Goal: Task Accomplishment & Management: Manage account settings

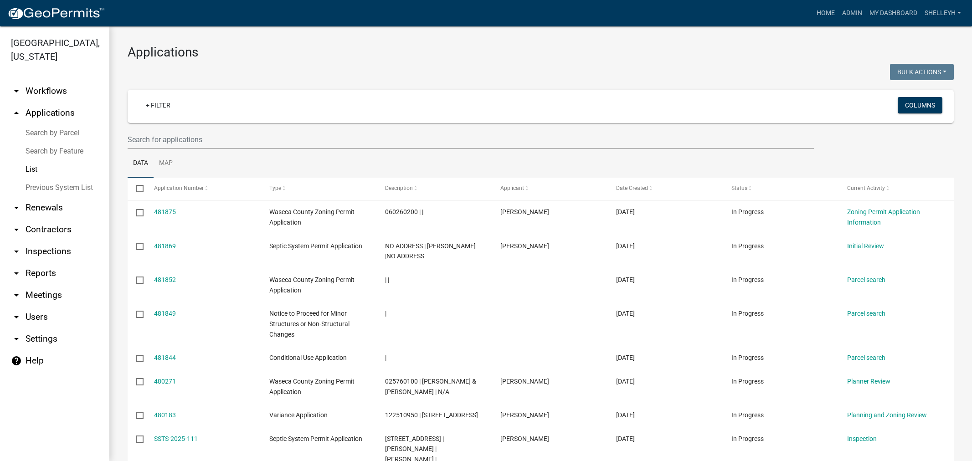
select select "1: 25"
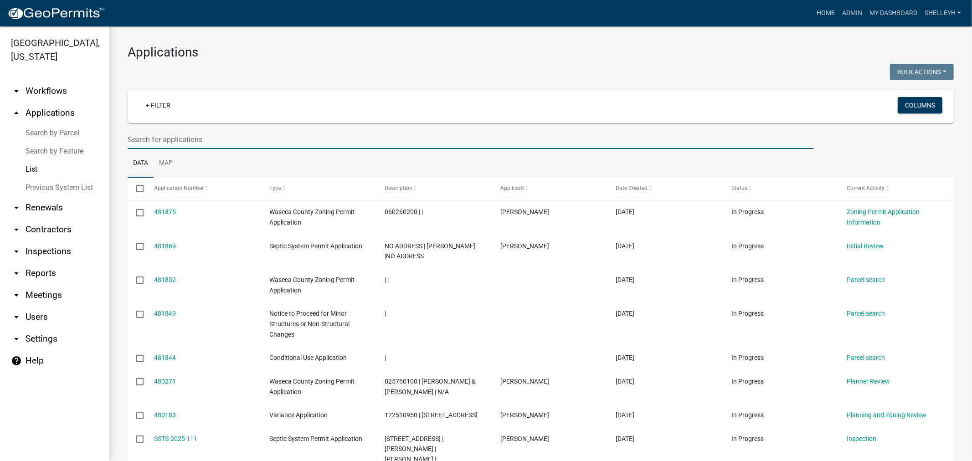
click at [194, 139] on input "text" at bounding box center [471, 139] width 686 height 19
click at [181, 139] on input "text" at bounding box center [471, 139] width 686 height 19
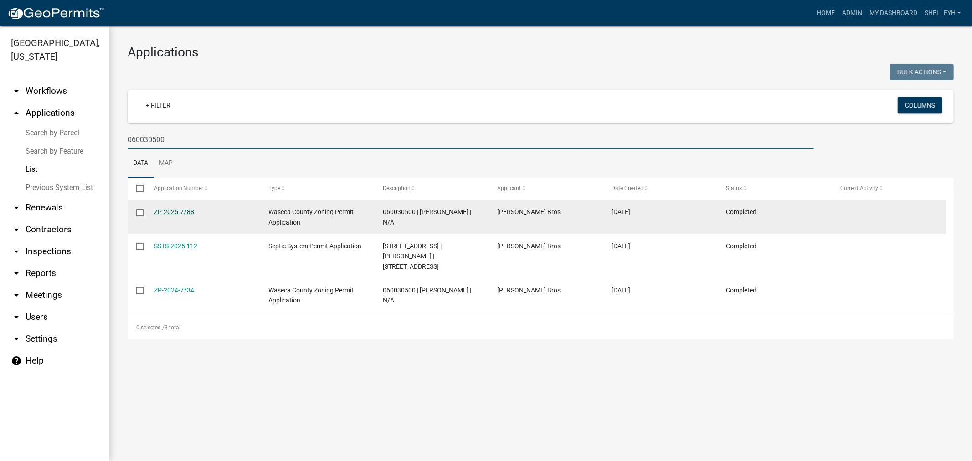
type input "060030500"
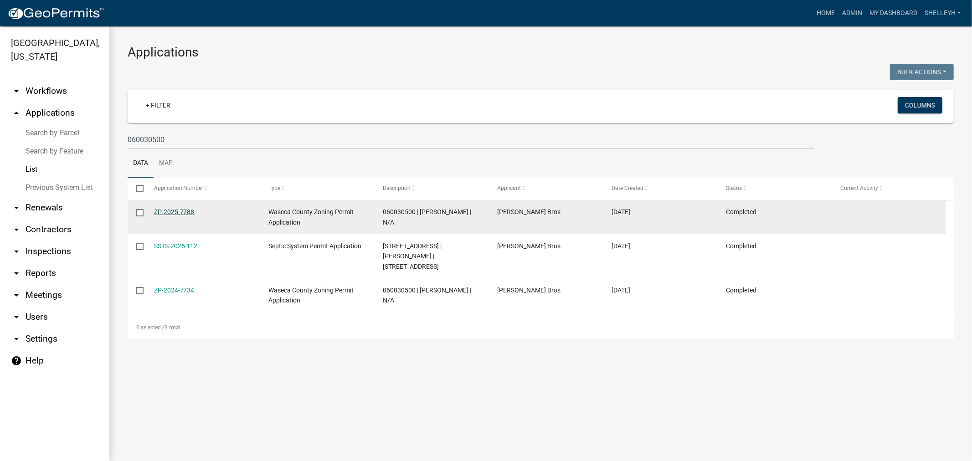
click at [172, 211] on link "ZP-2025-7788" at bounding box center [174, 211] width 41 height 7
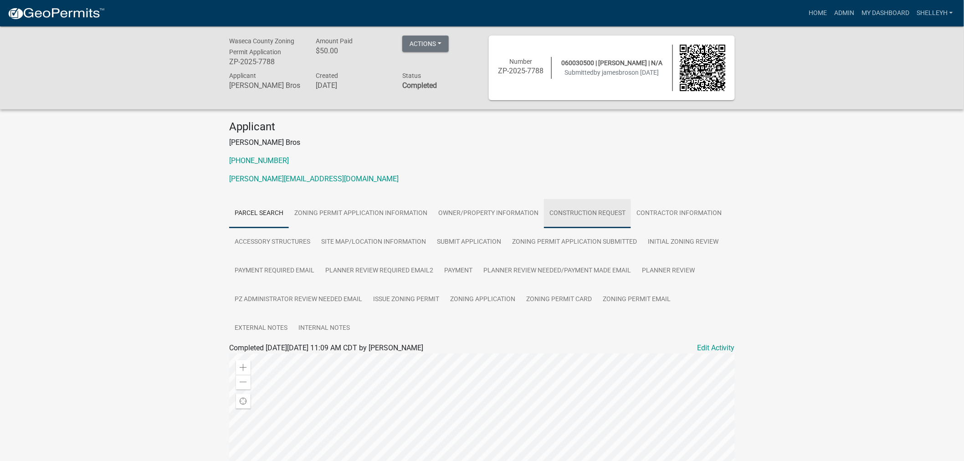
click at [585, 210] on link "Construction Request" at bounding box center [587, 213] width 87 height 29
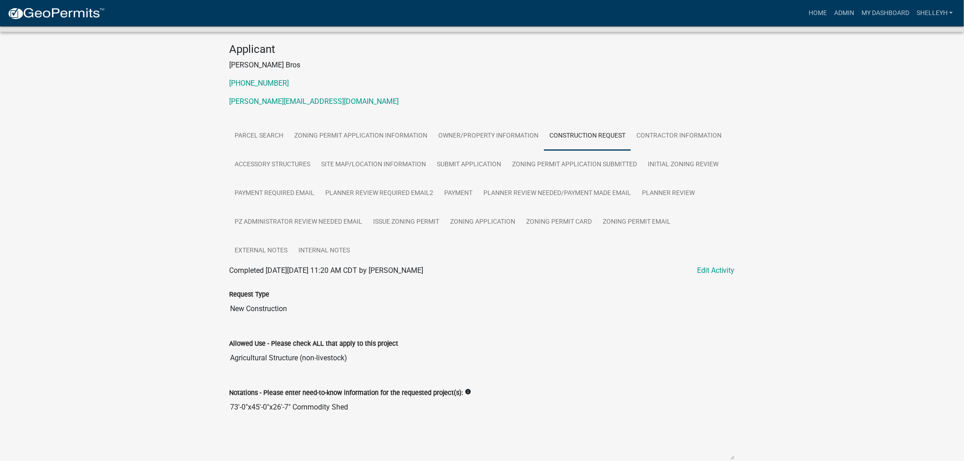
scroll to position [101, 0]
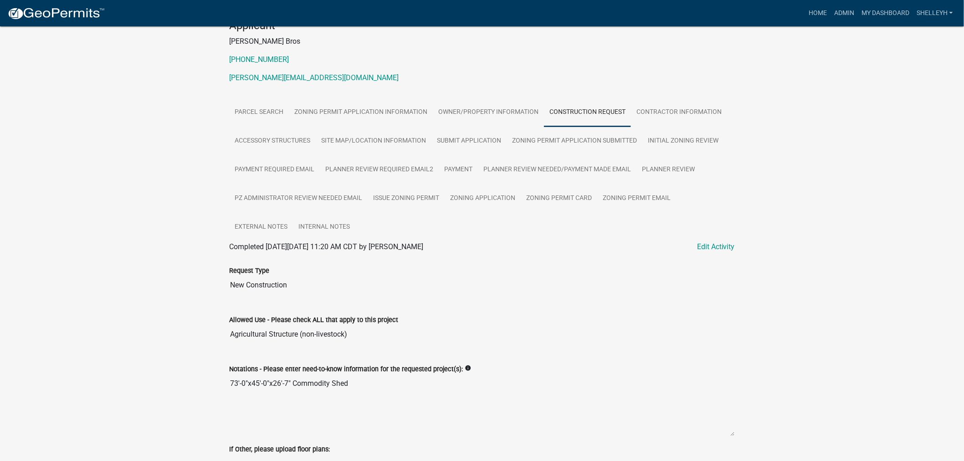
drag, startPoint x: 355, startPoint y: 383, endPoint x: 222, endPoint y: 383, distance: 133.0
click at [216, 383] on div "Waseca County Zoning Permit Application ZP-2025-7788 Amount Paid $50.00 Actions…" at bounding box center [482, 404] width 964 height 958
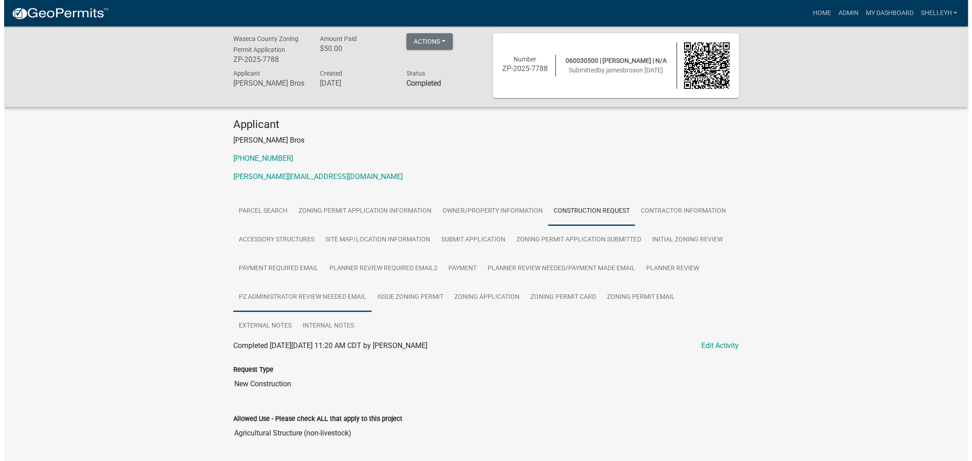
scroll to position [0, 0]
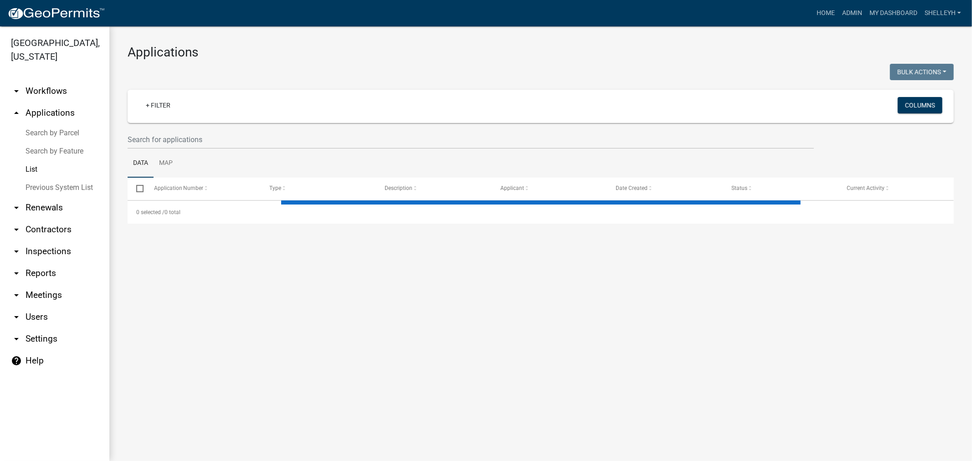
select select "1: 25"
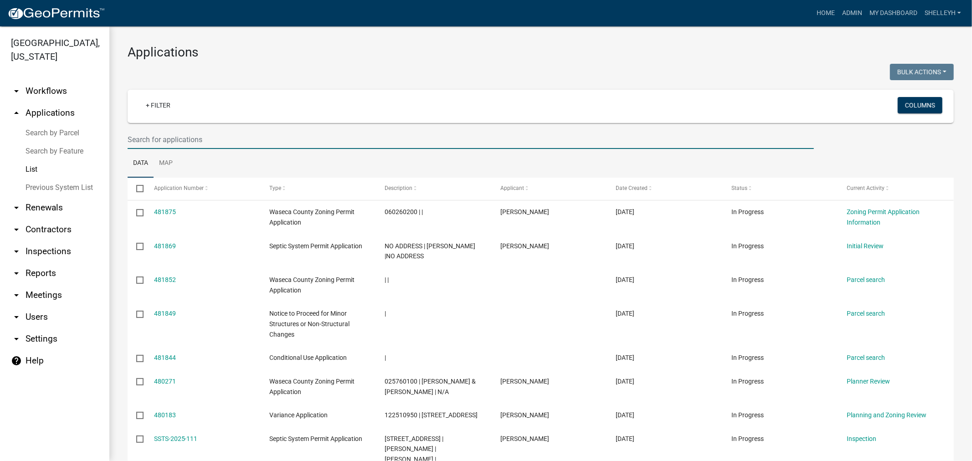
click at [192, 133] on input "text" at bounding box center [471, 139] width 686 height 19
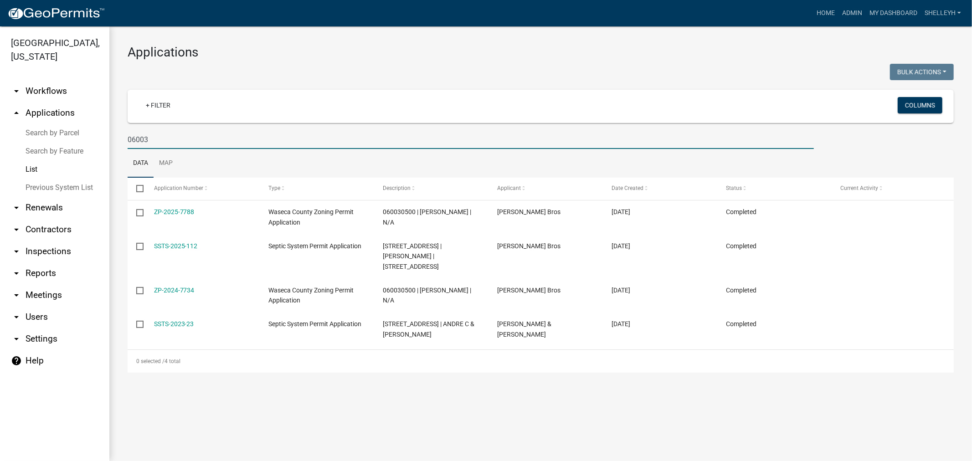
click at [170, 135] on input "06003" at bounding box center [471, 139] width 686 height 19
type input "060030500"
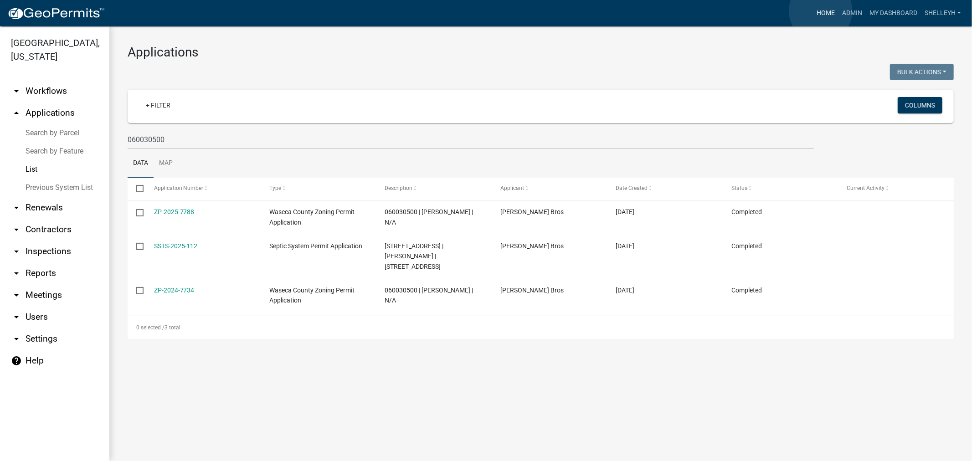
click at [821, 11] on link "Home" at bounding box center [826, 13] width 26 height 17
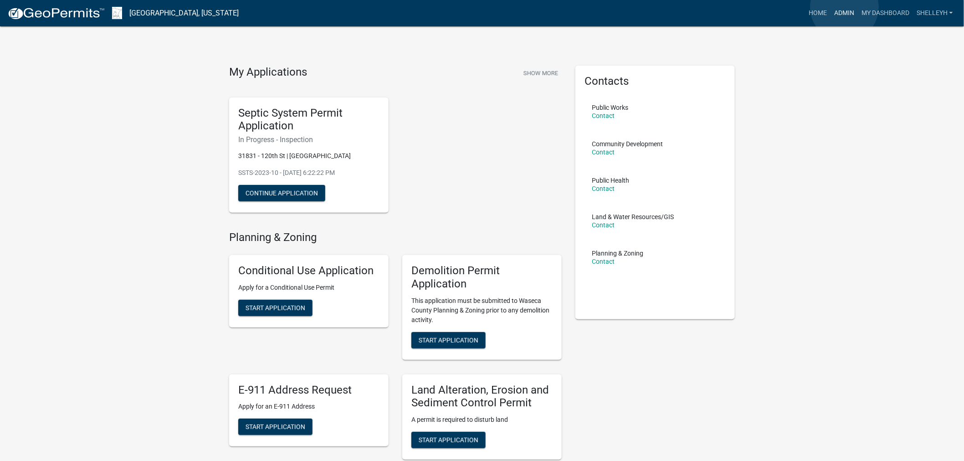
click at [845, 7] on link "Admin" at bounding box center [844, 13] width 27 height 17
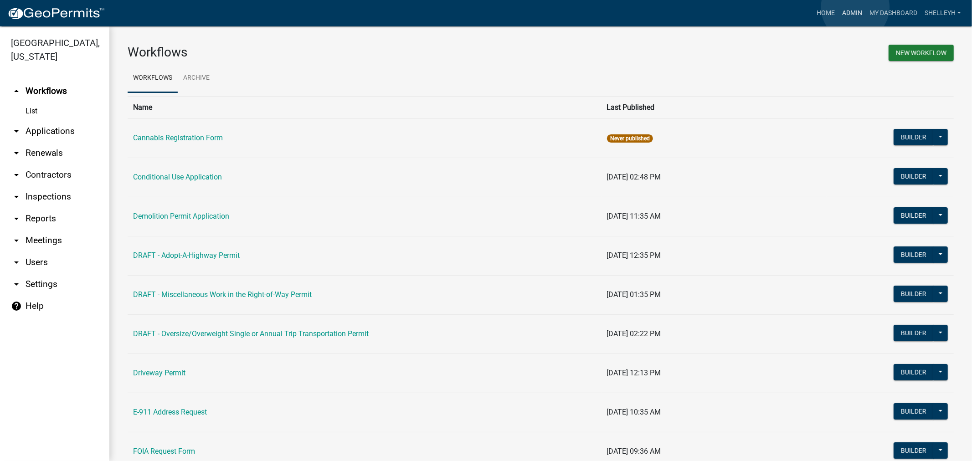
click at [855, 7] on link "Admin" at bounding box center [851, 13] width 27 height 17
click at [30, 111] on link "List" at bounding box center [54, 111] width 109 height 18
click at [33, 129] on link "arrow_drop_down Applications" at bounding box center [54, 131] width 109 height 22
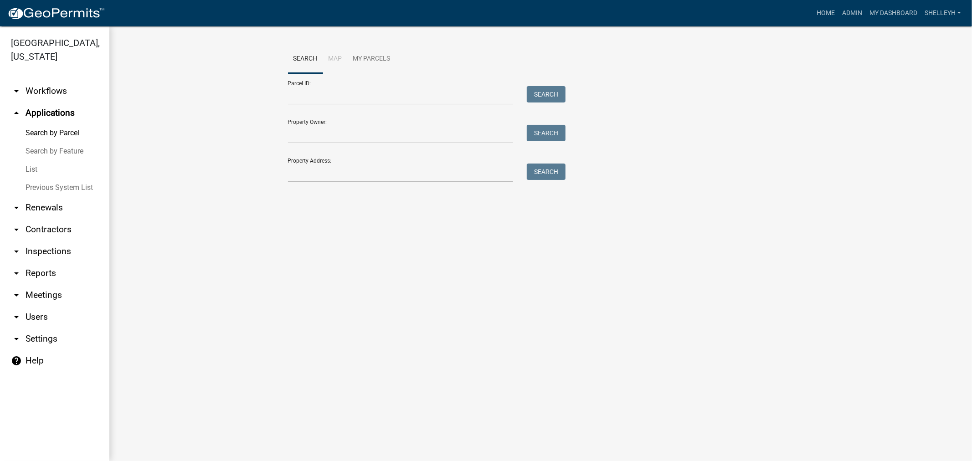
click at [31, 168] on link "List" at bounding box center [54, 169] width 109 height 18
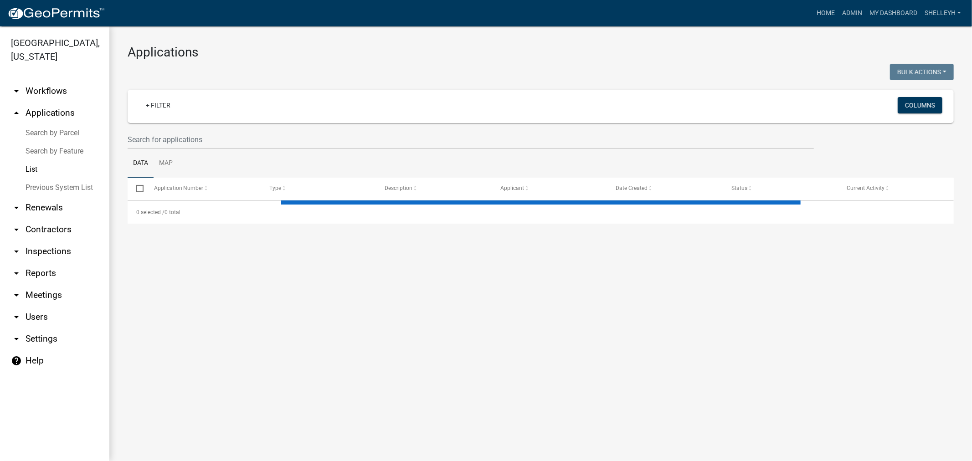
select select "1: 25"
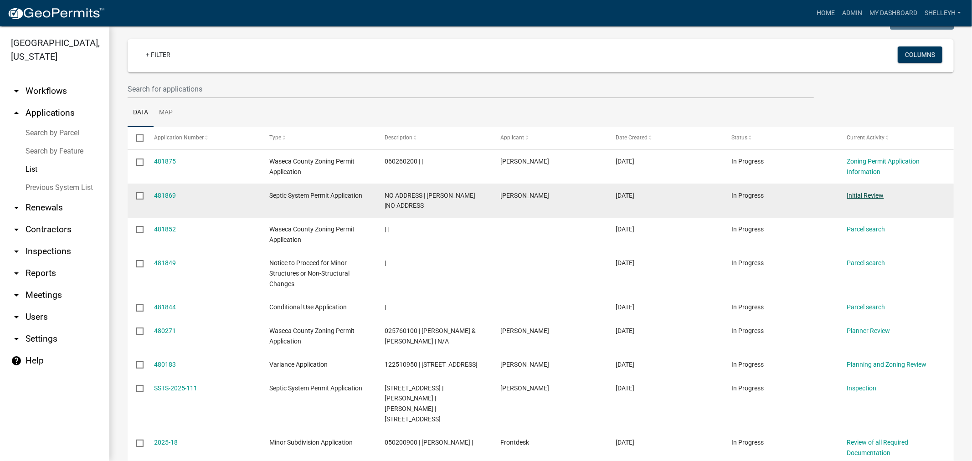
scroll to position [101, 0]
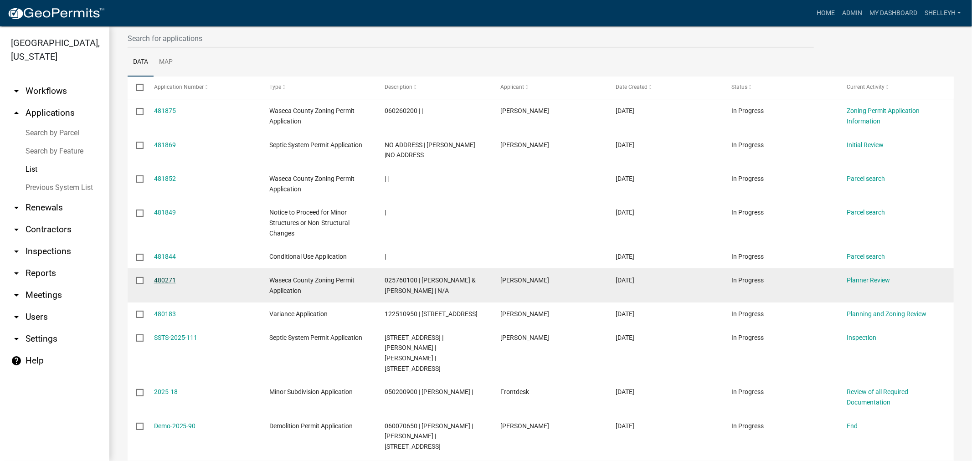
click at [168, 280] on link "480271" at bounding box center [165, 280] width 22 height 7
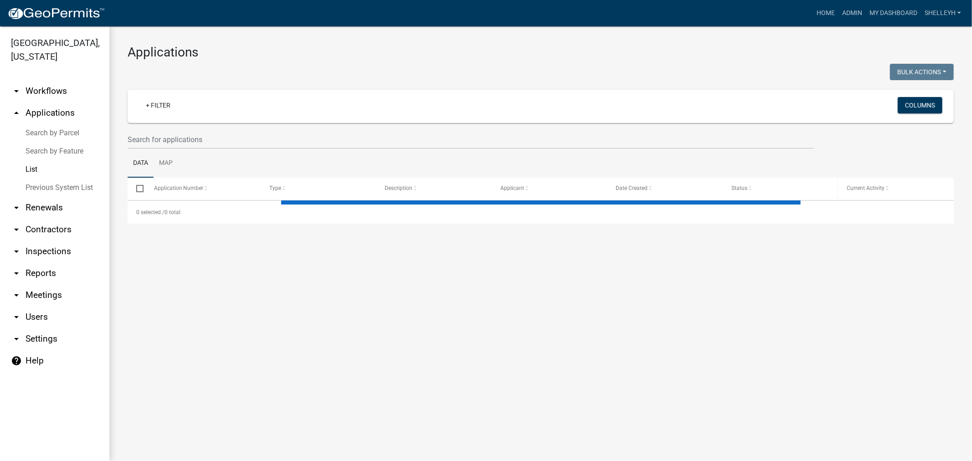
select select "1: 25"
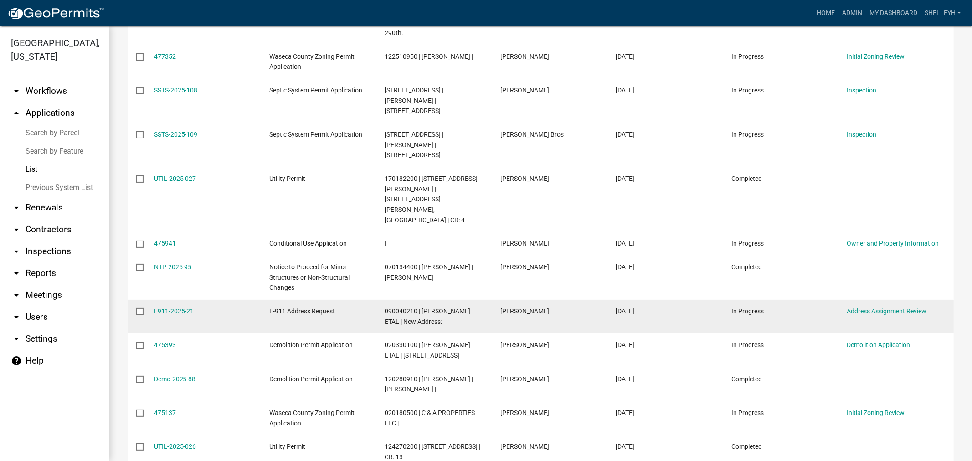
scroll to position [708, 0]
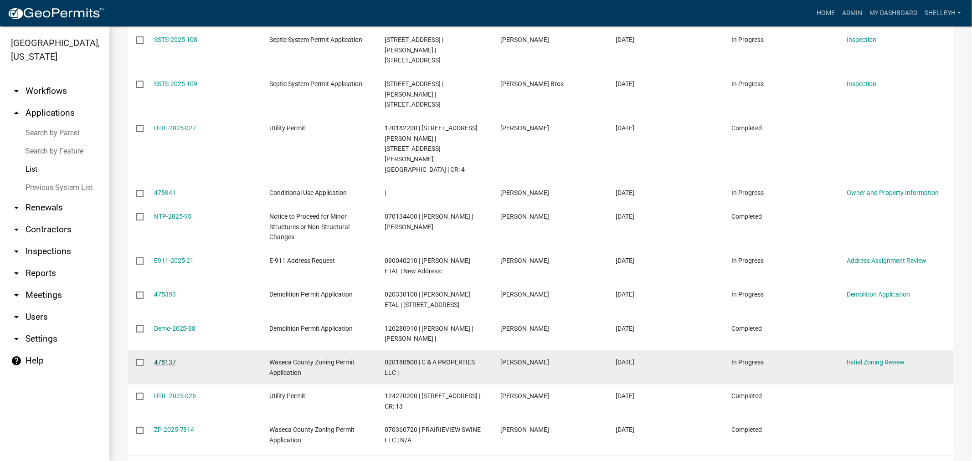
click at [164, 359] on link "475137" at bounding box center [165, 362] width 22 height 7
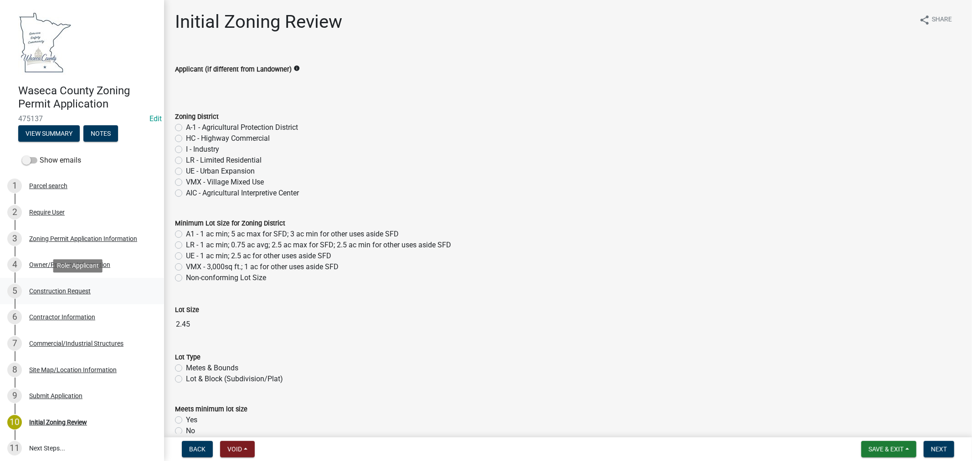
click at [56, 288] on div "Construction Request" at bounding box center [60, 291] width 62 height 6
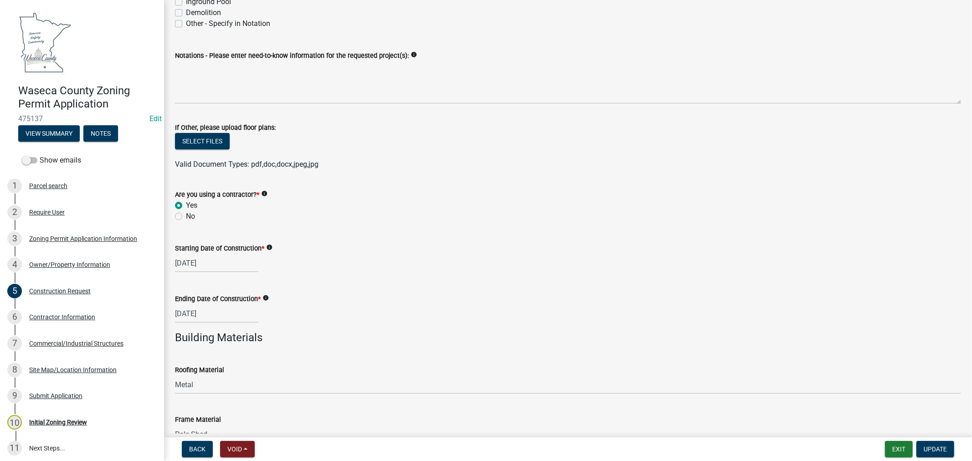
scroll to position [510, 0]
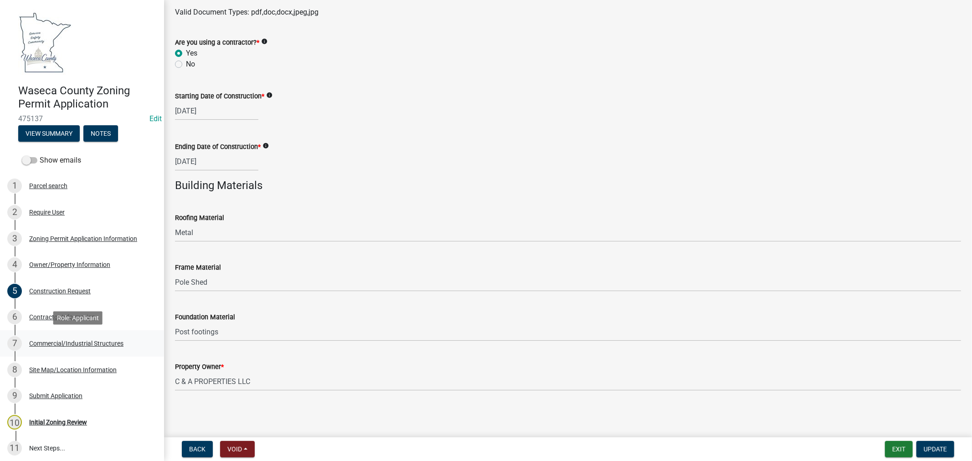
click at [52, 343] on div "Commercial/Industrial Structures" at bounding box center [76, 343] width 94 height 6
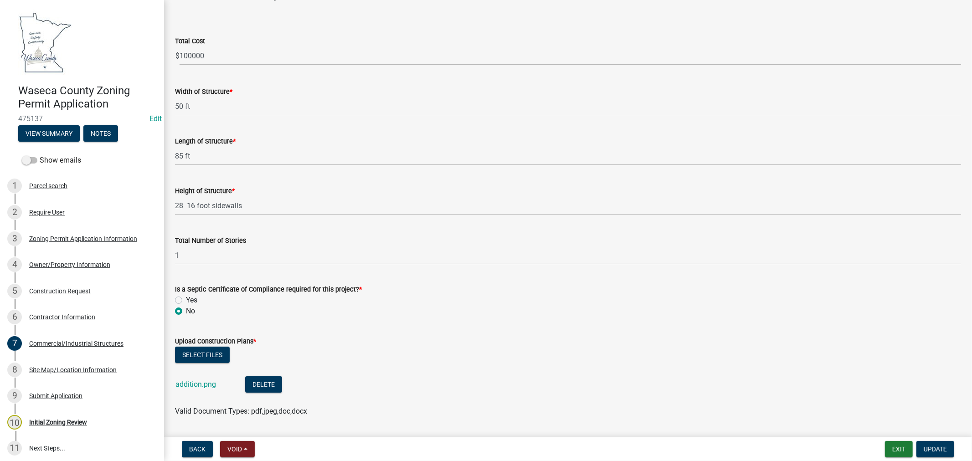
scroll to position [55, 0]
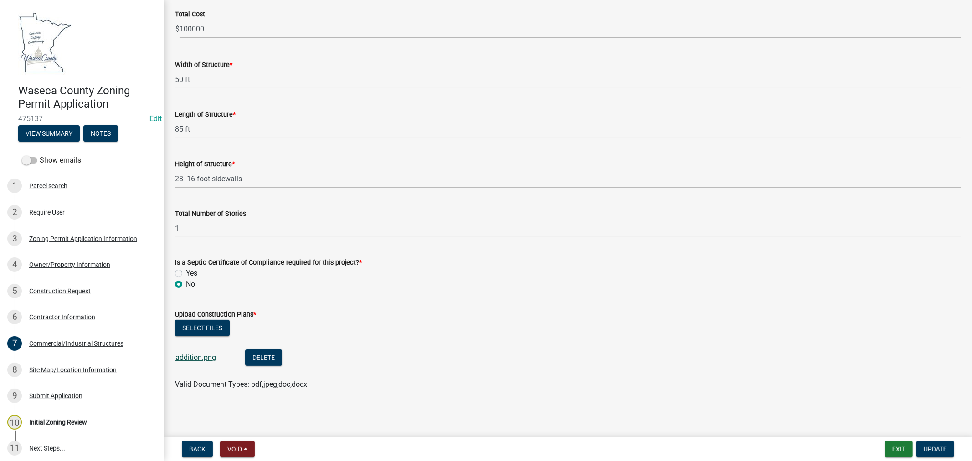
click at [184, 356] on link "addition.png" at bounding box center [195, 357] width 41 height 9
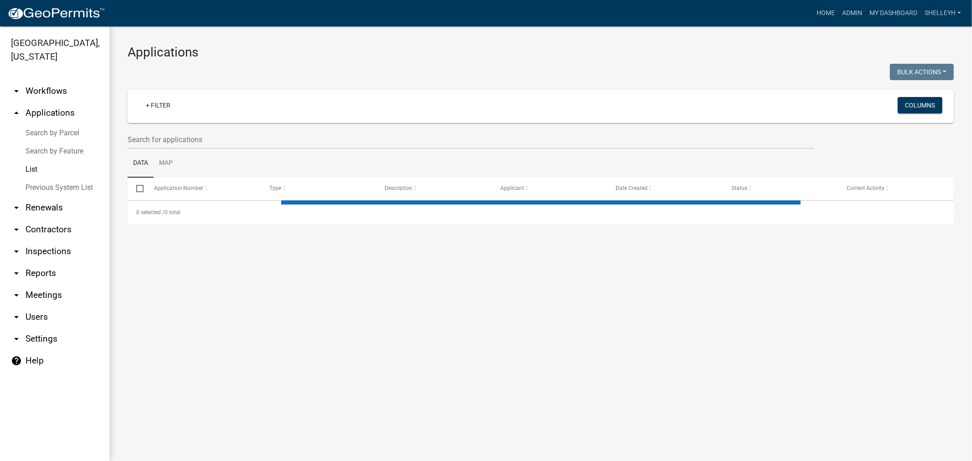
select select "1: 25"
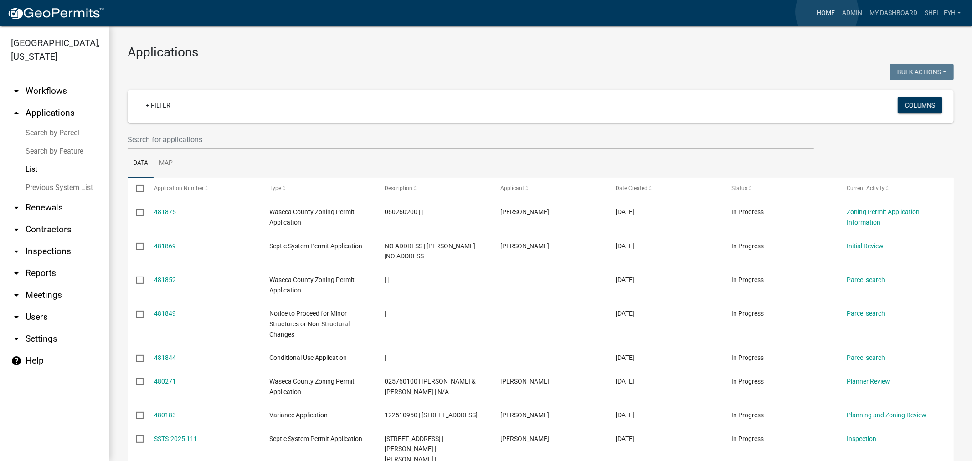
click at [827, 12] on link "Home" at bounding box center [826, 13] width 26 height 17
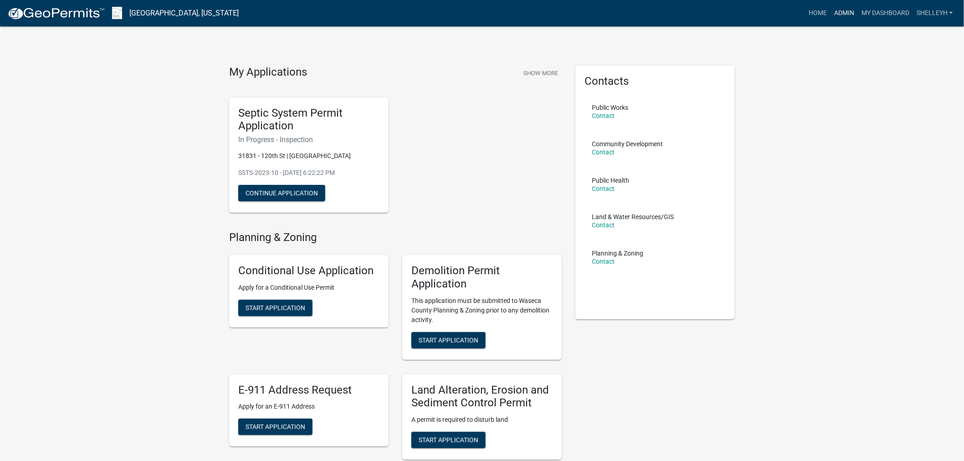
click at [837, 10] on link "Admin" at bounding box center [844, 13] width 27 height 17
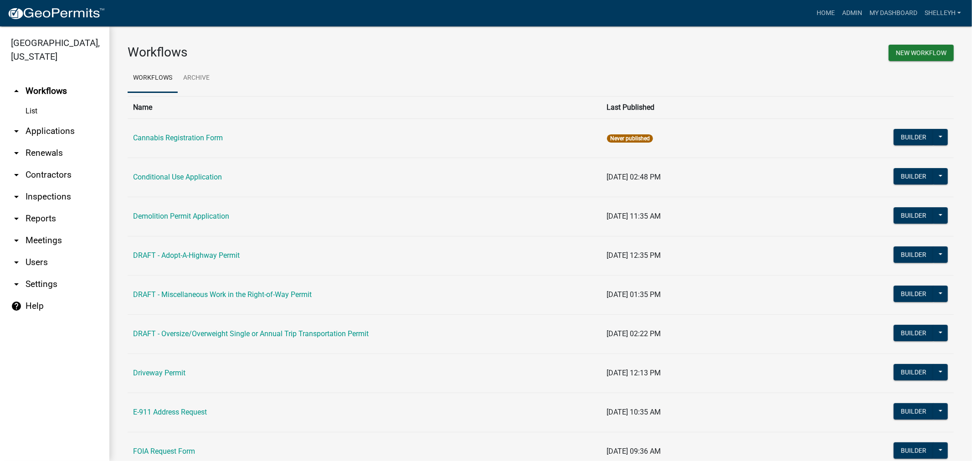
click at [46, 148] on link "arrow_drop_down Renewals" at bounding box center [54, 153] width 109 height 22
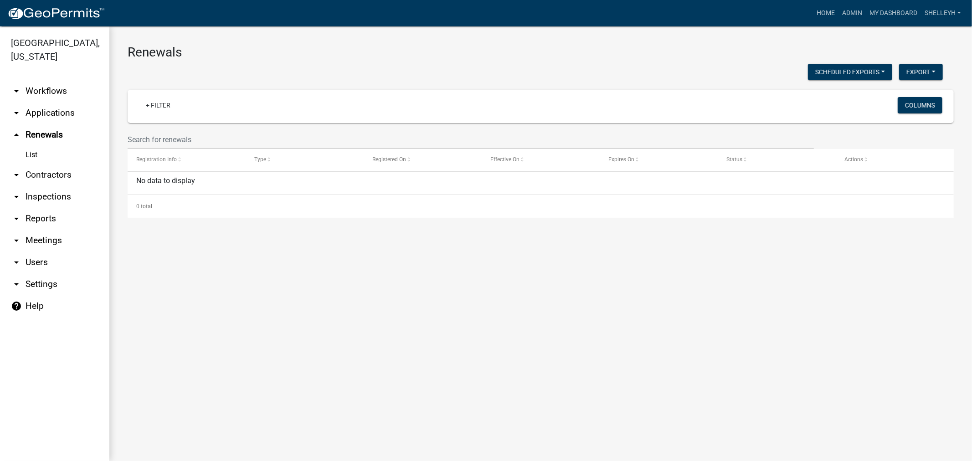
click at [30, 156] on link "List" at bounding box center [54, 155] width 109 height 18
click at [36, 108] on link "arrow_drop_down Applications" at bounding box center [54, 113] width 109 height 22
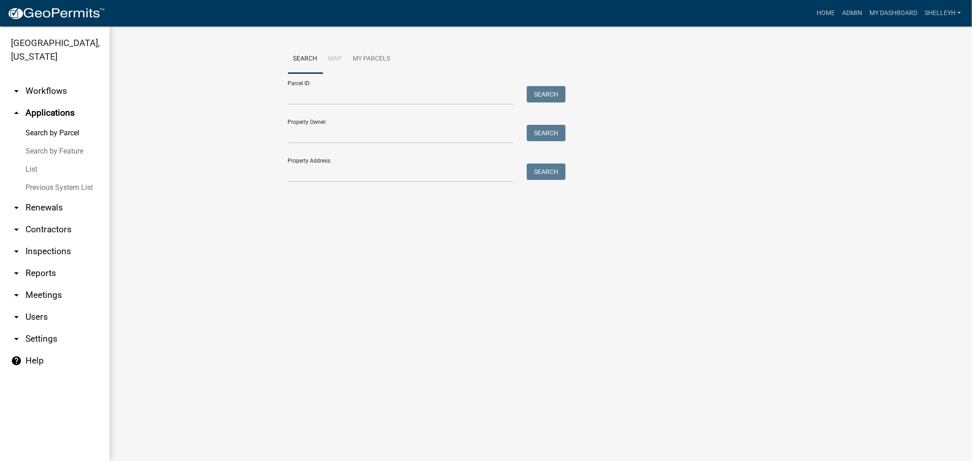
click at [31, 168] on link "List" at bounding box center [54, 169] width 109 height 18
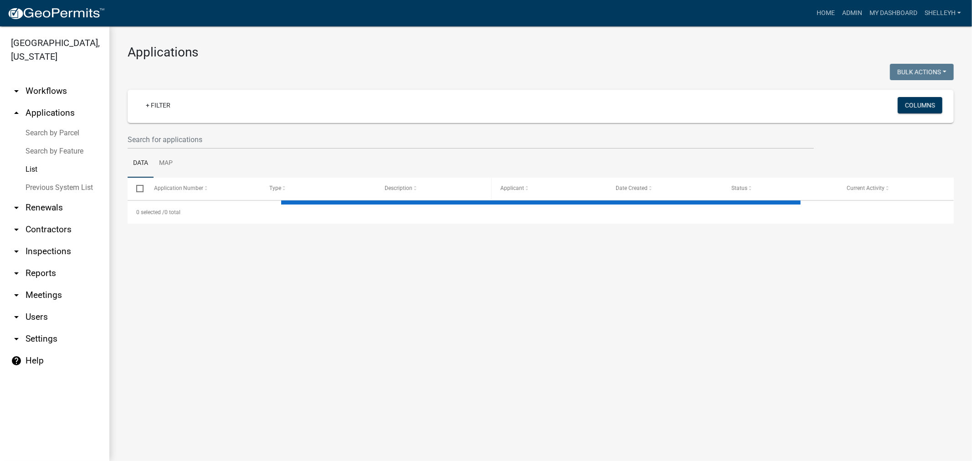
select select "1: 25"
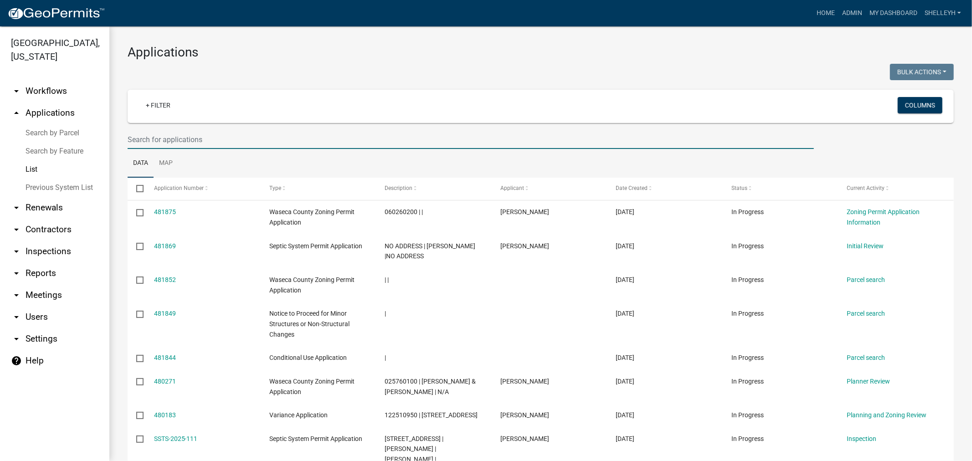
click at [185, 137] on input "text" at bounding box center [471, 139] width 686 height 19
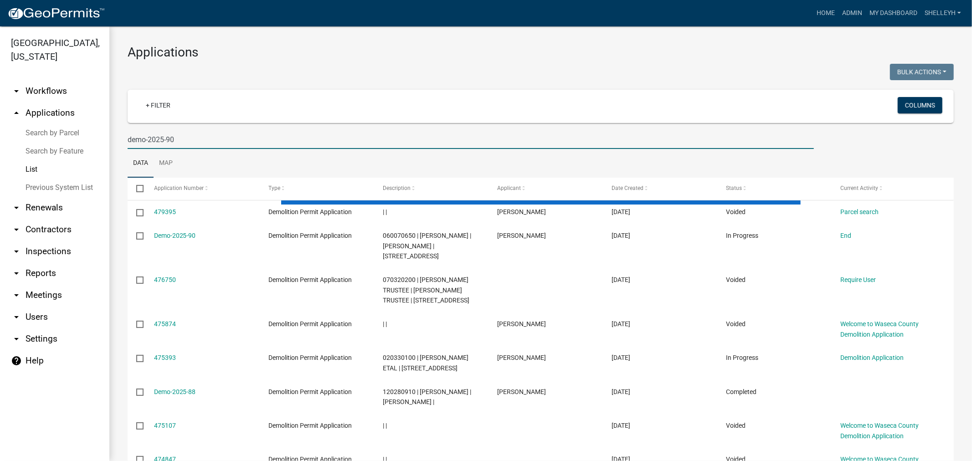
type input "demo-2025-90"
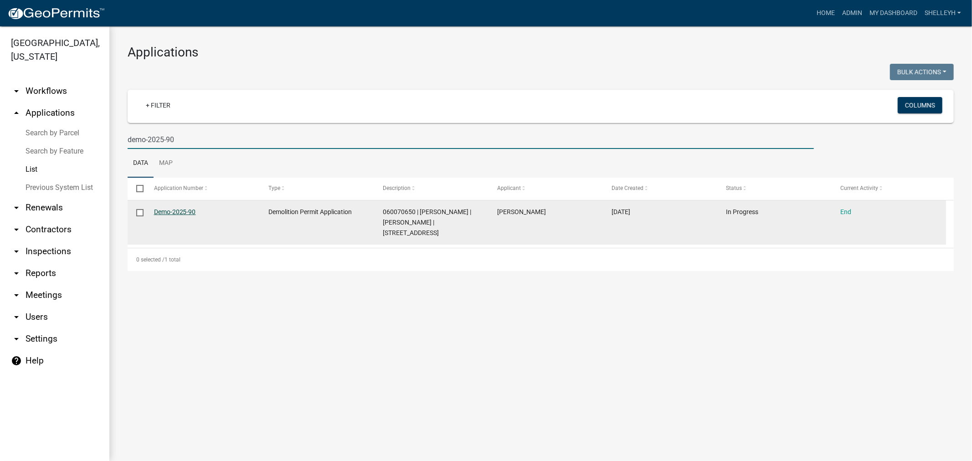
click at [175, 210] on link "Demo-2025-90" at bounding box center [175, 211] width 42 height 7
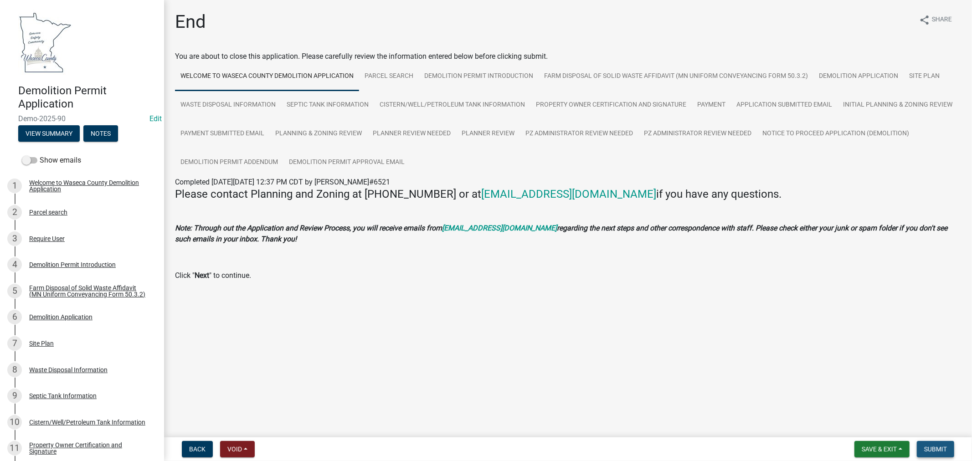
click at [944, 454] on button "Submit" at bounding box center [935, 449] width 37 height 16
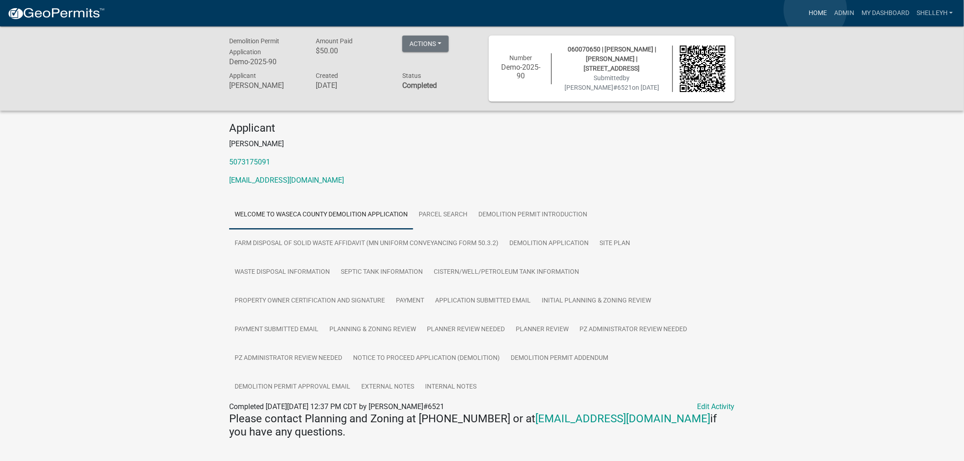
click at [816, 10] on link "Home" at bounding box center [818, 13] width 26 height 17
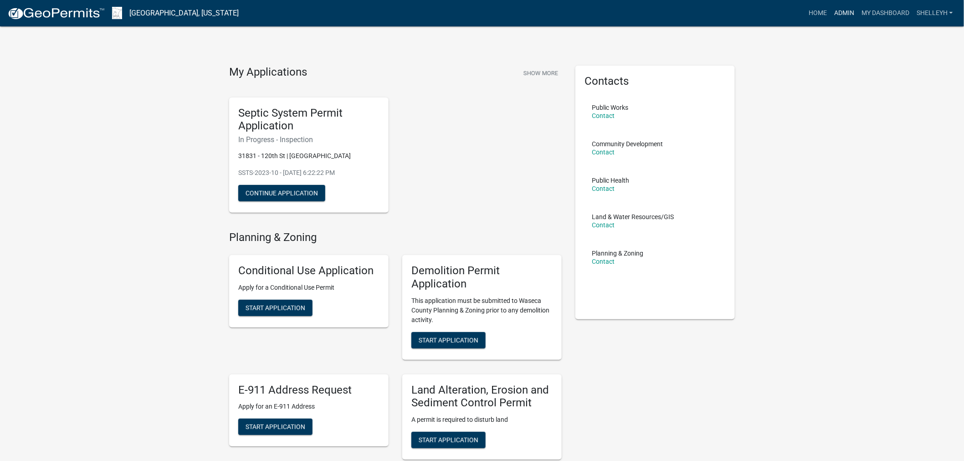
click at [844, 12] on link "Admin" at bounding box center [844, 13] width 27 height 17
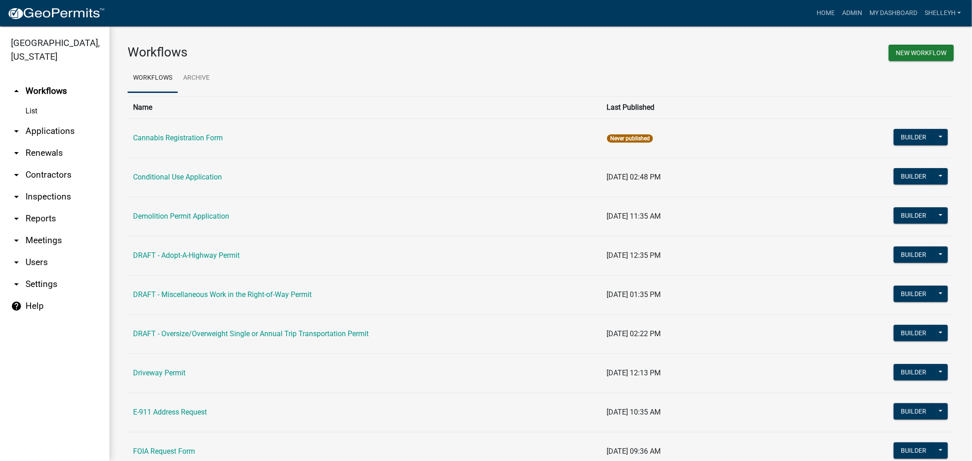
click at [40, 129] on link "arrow_drop_down Applications" at bounding box center [54, 131] width 109 height 22
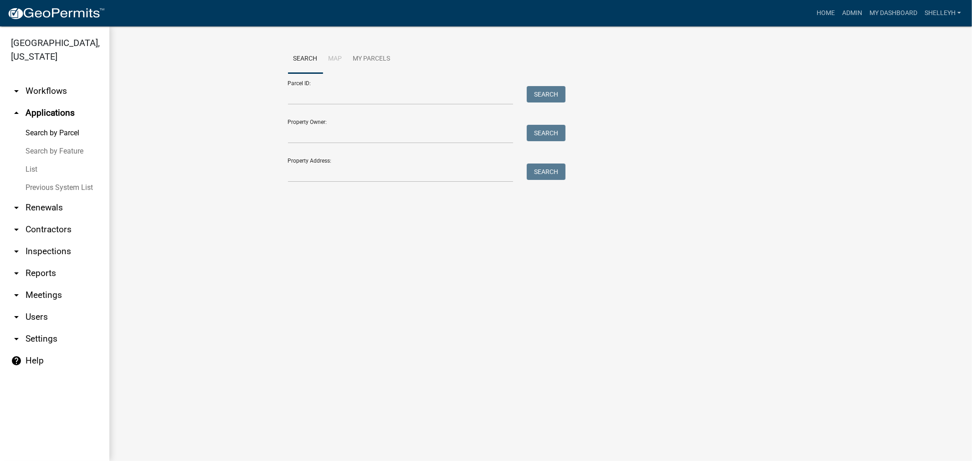
click at [30, 167] on link "List" at bounding box center [54, 169] width 109 height 18
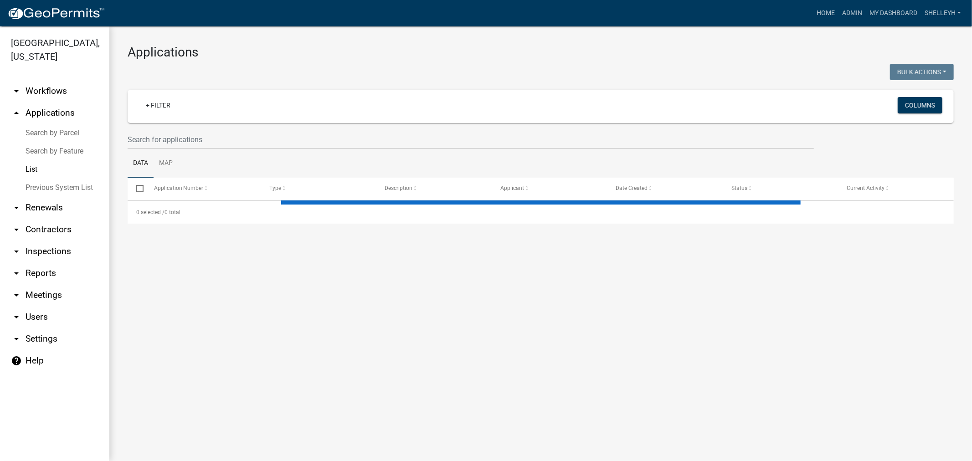
select select "1: 25"
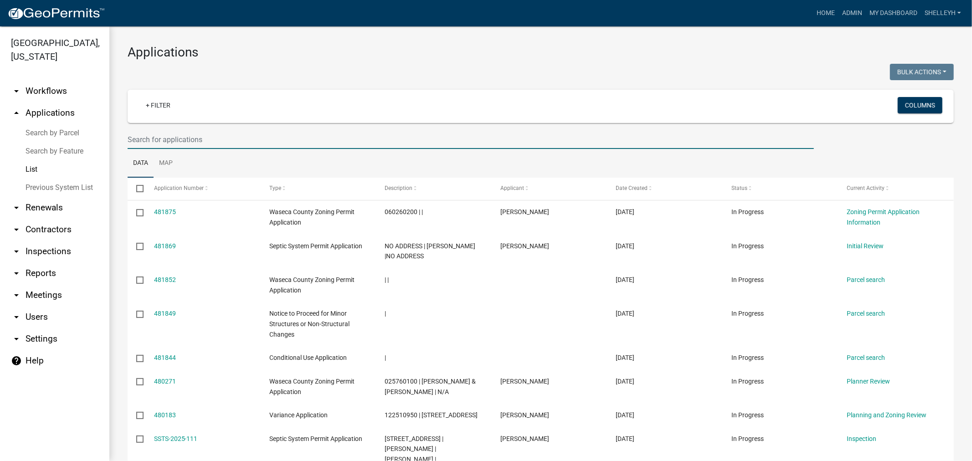
click at [184, 139] on input "text" at bounding box center [471, 139] width 686 height 19
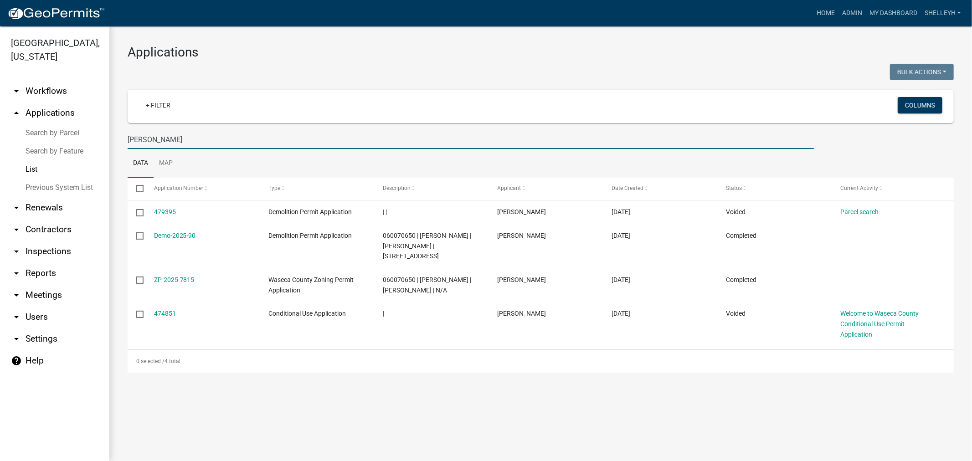
drag, startPoint x: 171, startPoint y: 139, endPoint x: 99, endPoint y: 137, distance: 71.6
click at [99, 137] on div "[GEOGRAPHIC_DATA], [US_STATE] arrow_drop_down Workflows List arrow_drop_up Appl…" at bounding box center [486, 243] width 972 height 435
type input "[PERSON_NAME]"
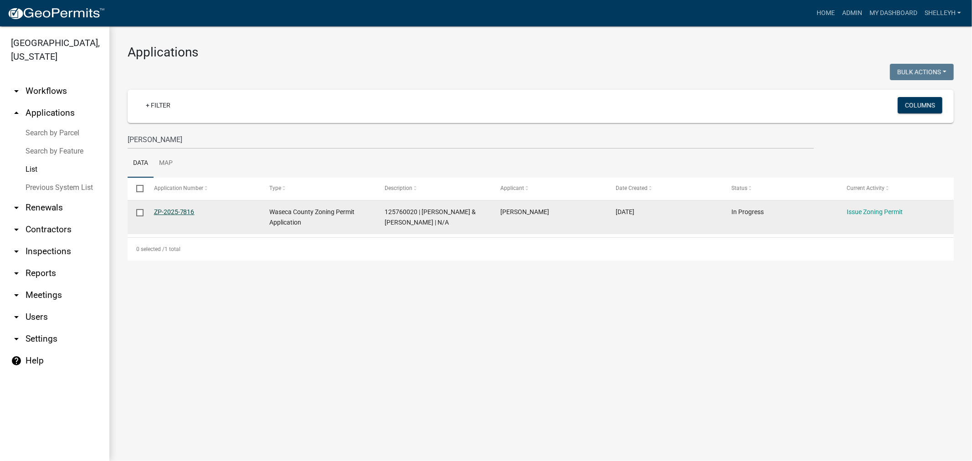
click at [169, 212] on link "ZP-2025-7816" at bounding box center [174, 211] width 41 height 7
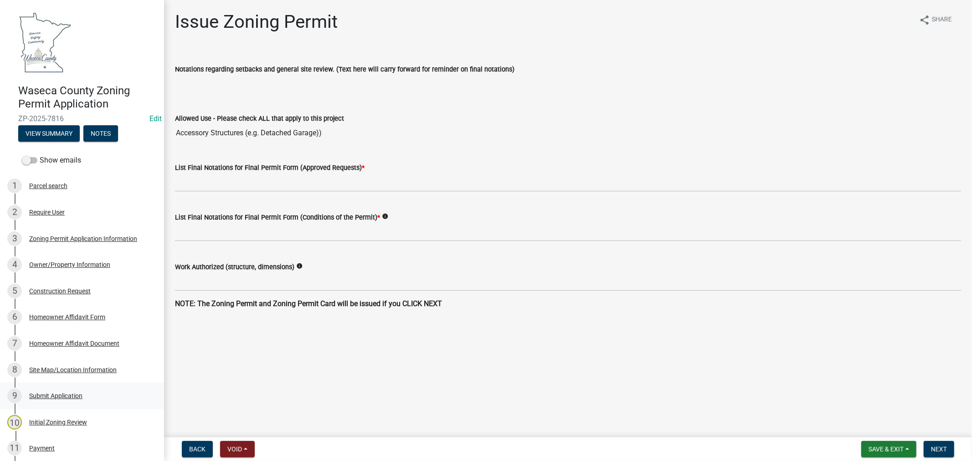
scroll to position [216, 0]
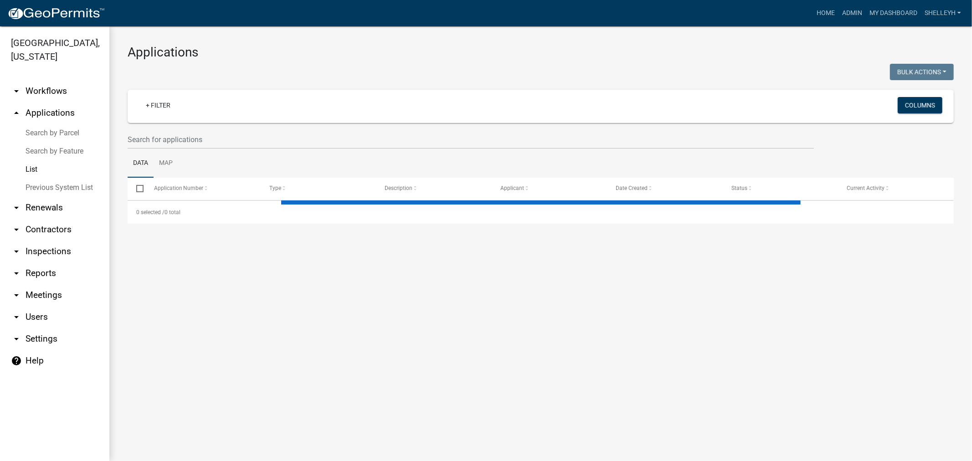
select select "1: 25"
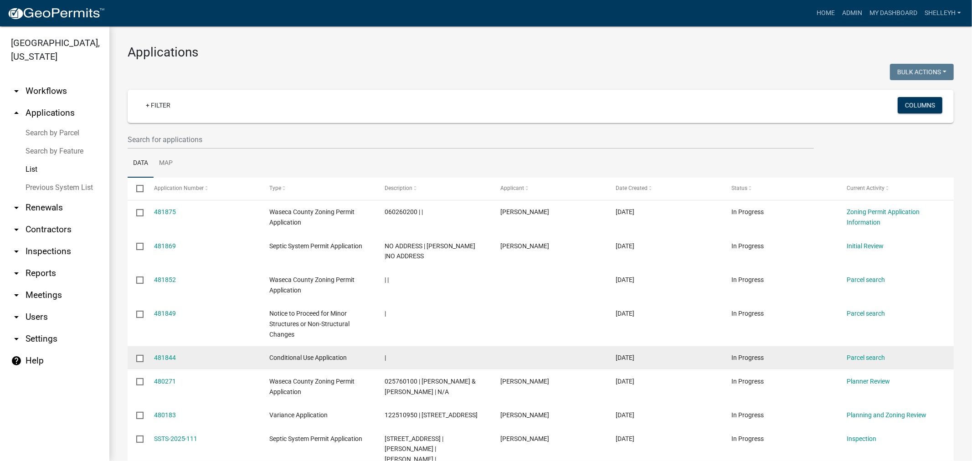
scroll to position [51, 0]
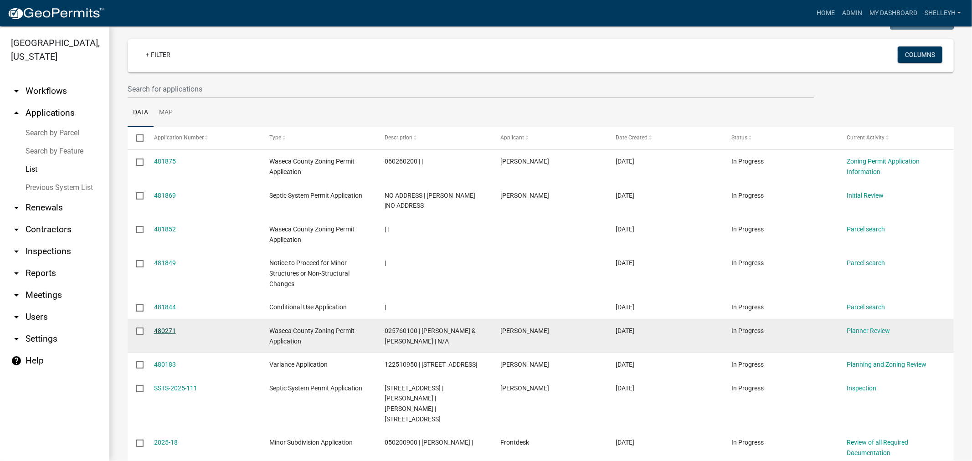
click at [166, 331] on link "480271" at bounding box center [165, 330] width 22 height 7
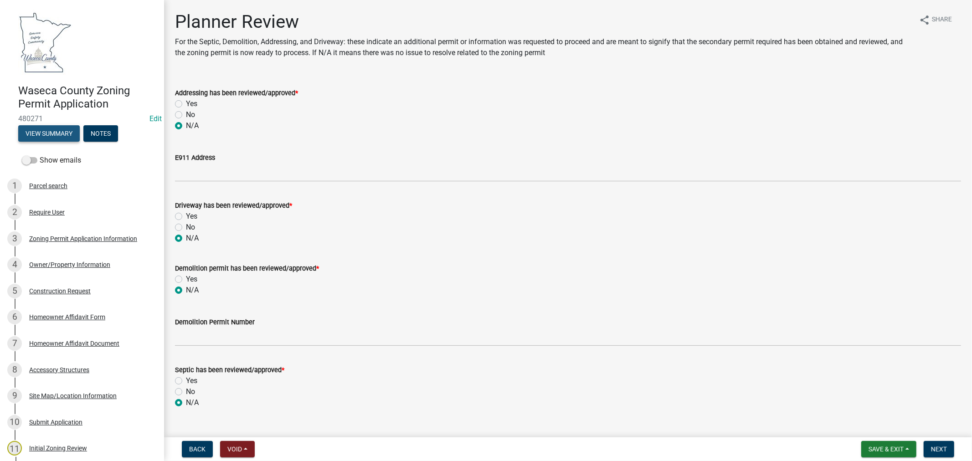
click at [54, 127] on button "View Summary" at bounding box center [49, 133] width 62 height 16
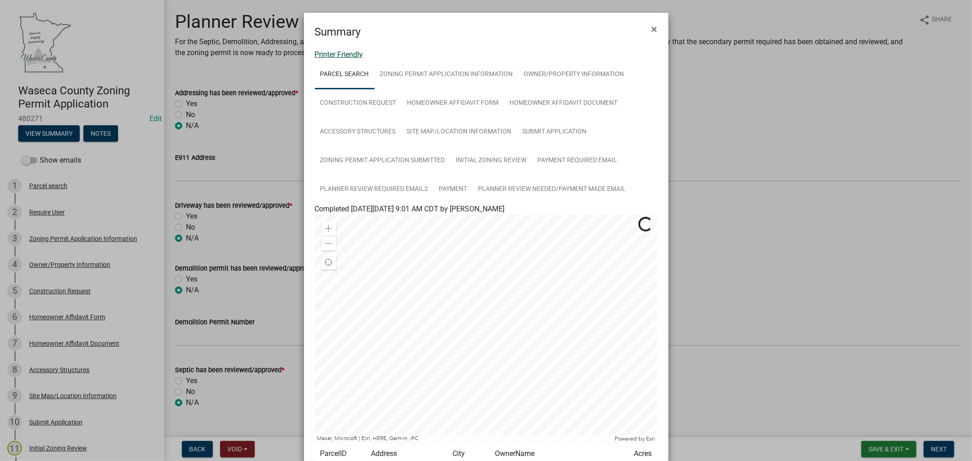
click at [338, 53] on link "Printer Friendly" at bounding box center [339, 54] width 48 height 9
click at [652, 27] on span "×" at bounding box center [655, 29] width 6 height 13
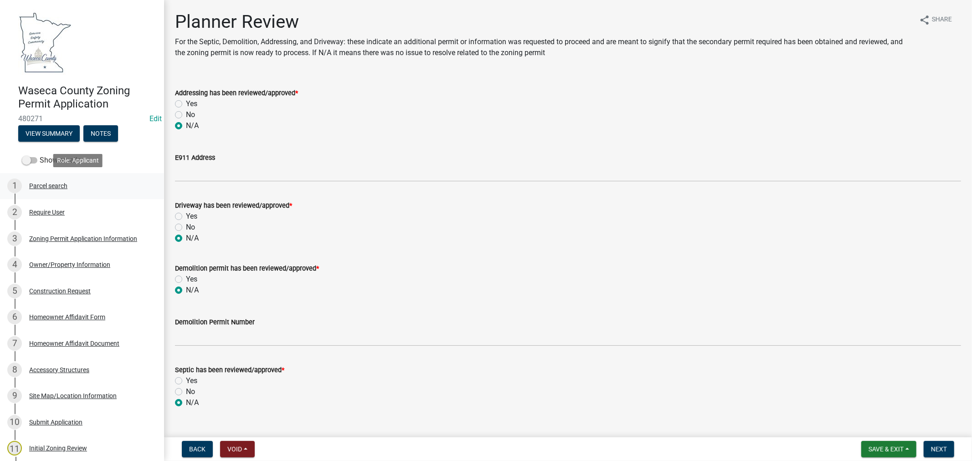
click at [47, 184] on div "Parcel search" at bounding box center [48, 186] width 38 height 6
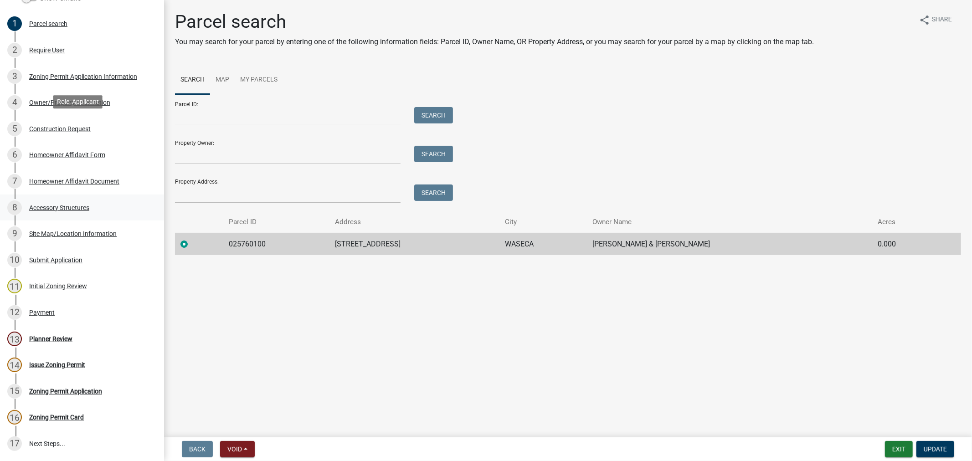
scroll to position [242, 0]
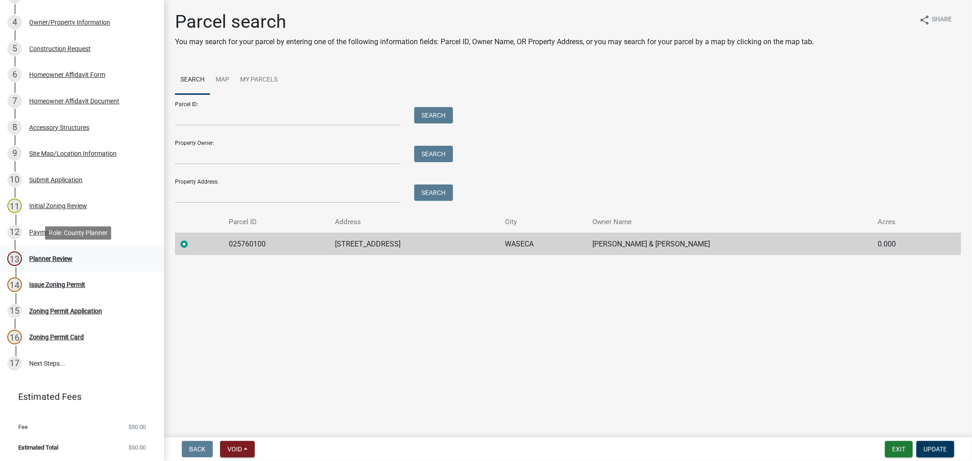
drag, startPoint x: 52, startPoint y: 254, endPoint x: 63, endPoint y: 254, distance: 10.5
click at [52, 256] on div "Planner Review" at bounding box center [50, 259] width 43 height 6
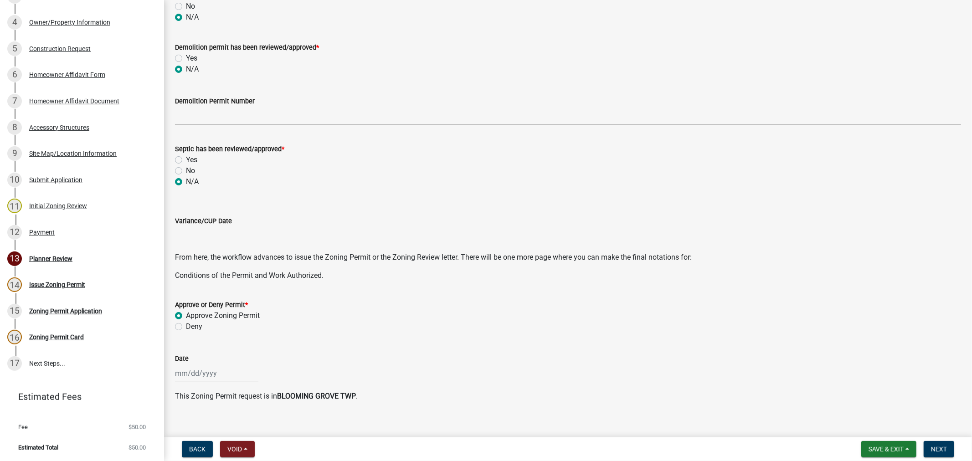
scroll to position [231, 0]
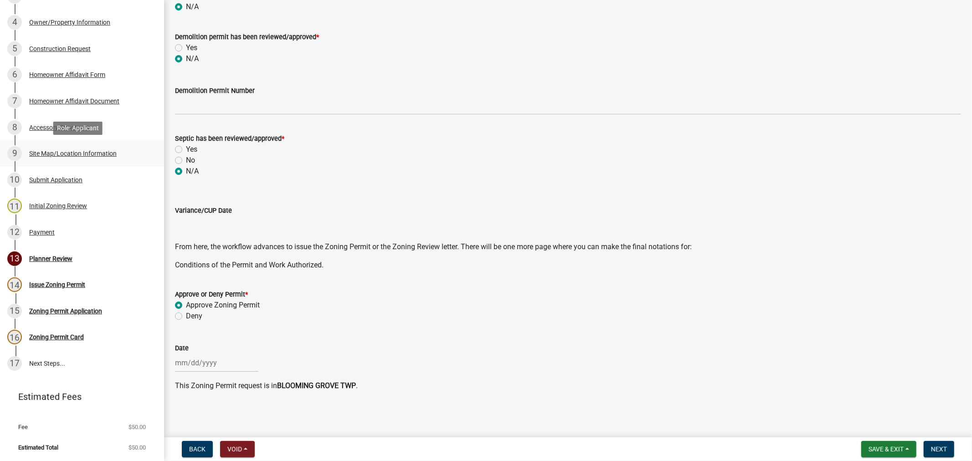
click at [46, 153] on div "Site Map/Location Information" at bounding box center [72, 153] width 87 height 6
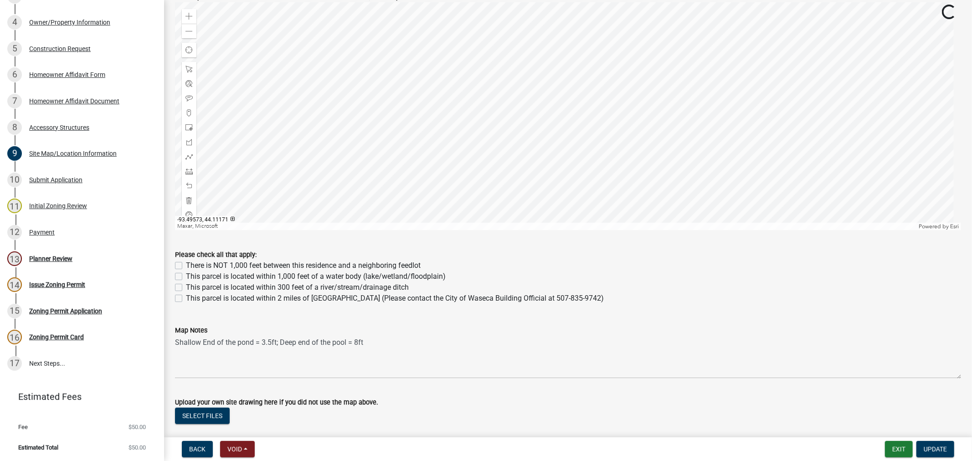
scroll to position [506, 0]
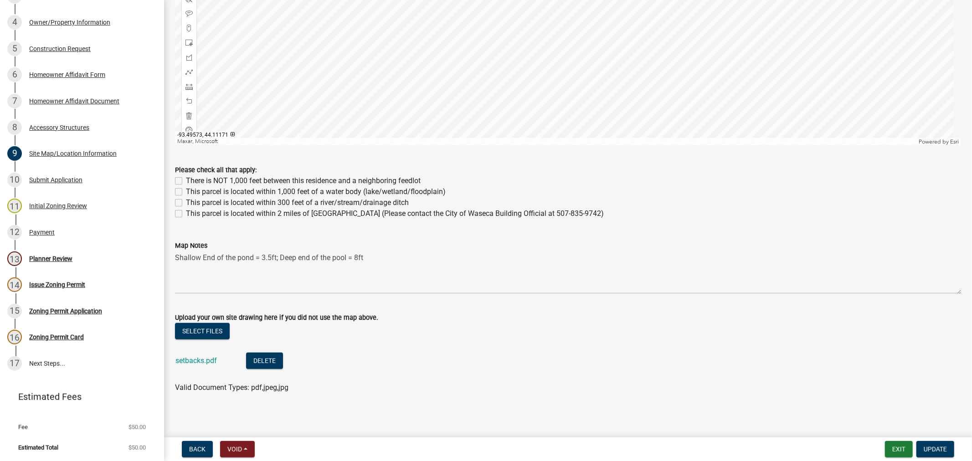
click at [186, 216] on label "This parcel is located within 2 miles of [GEOGRAPHIC_DATA] (Please contact the …" at bounding box center [395, 213] width 418 height 11
click at [186, 214] on input "This parcel is located within 2 miles of [GEOGRAPHIC_DATA] (Please contact the …" at bounding box center [189, 211] width 6 height 6
checkbox input "true"
checkbox input "false"
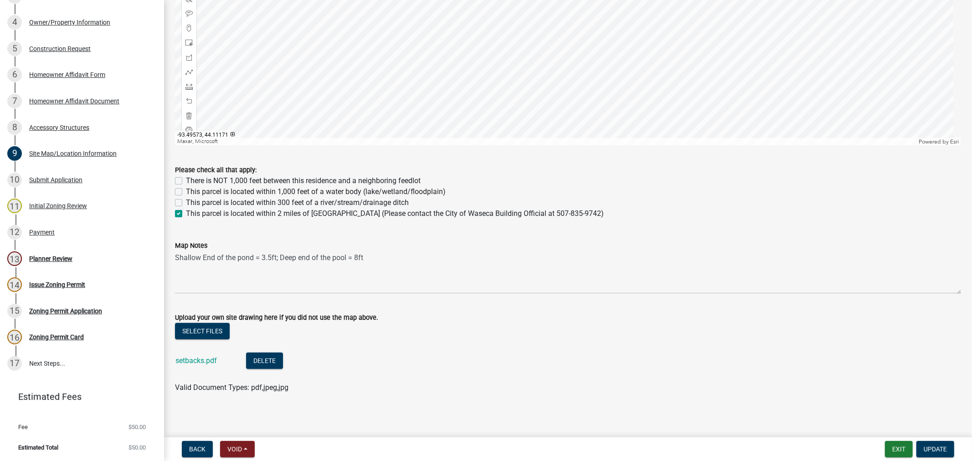
checkbox input "false"
checkbox input "true"
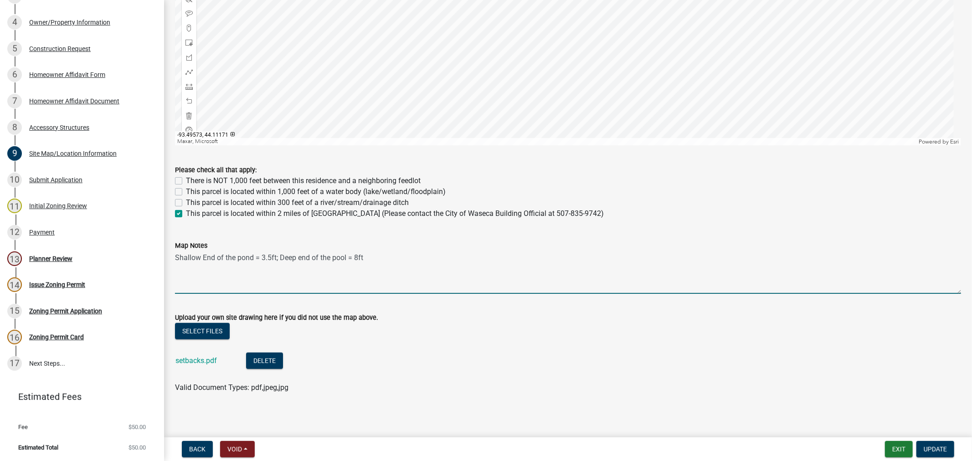
click at [394, 260] on textarea "Shallow End of the pond = 3.5ft; Deep end of the pool = 8ft" at bounding box center [568, 272] width 786 height 43
type textarea "Shallow End of the pond = 3.5ft; Deep end of the pool = 8ft City of Waseca Buil…"
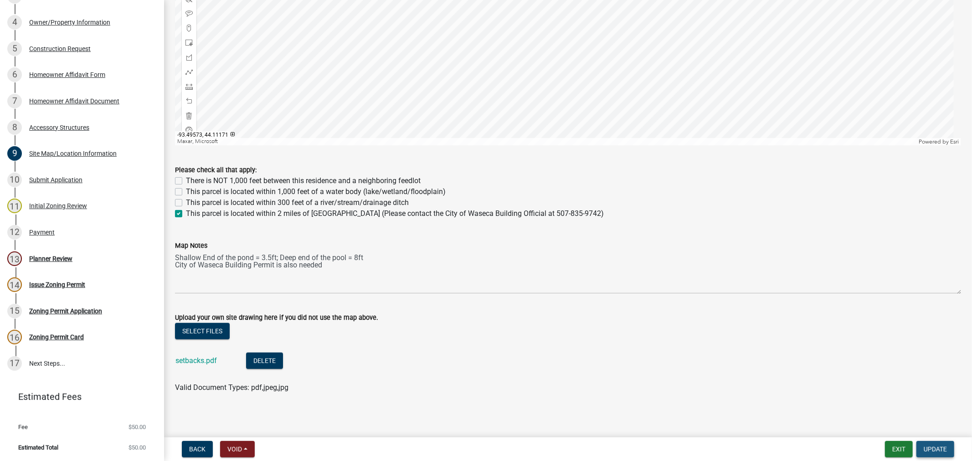
click at [940, 453] on button "Update" at bounding box center [935, 449] width 38 height 16
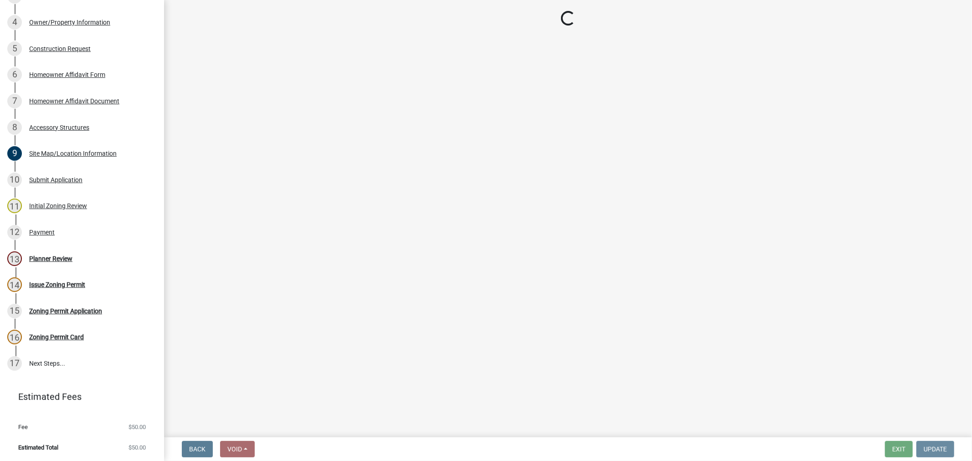
scroll to position [0, 0]
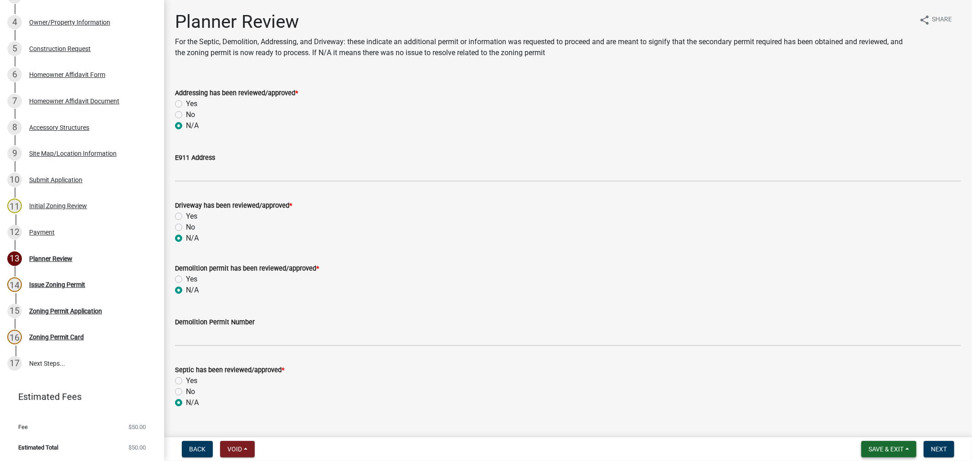
click at [877, 450] on span "Save & Exit" at bounding box center [885, 449] width 35 height 7
drag, startPoint x: 876, startPoint y: 424, endPoint x: 867, endPoint y: 416, distance: 12.6
click at [876, 424] on button "Save & Exit" at bounding box center [879, 426] width 73 height 22
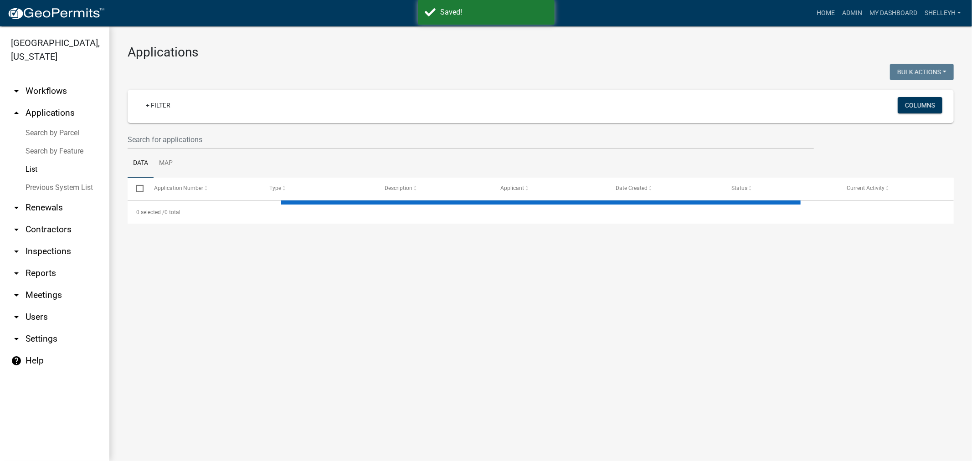
select select "1: 25"
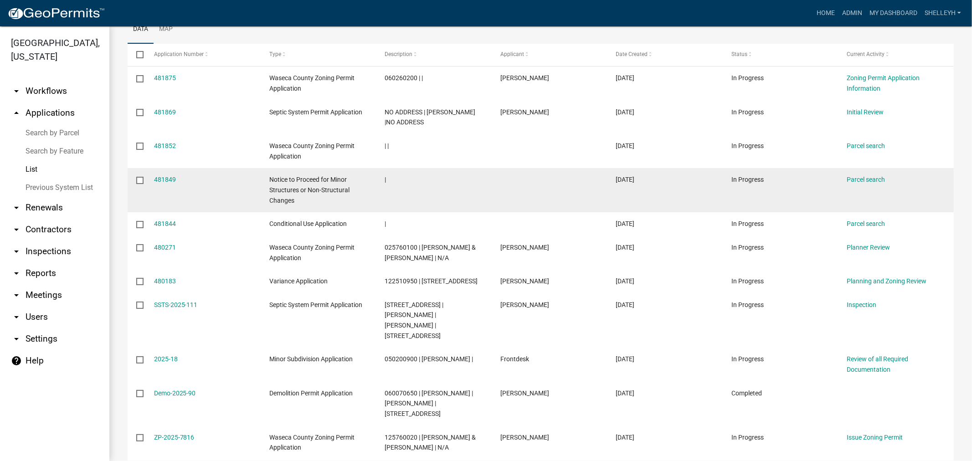
scroll to position [152, 0]
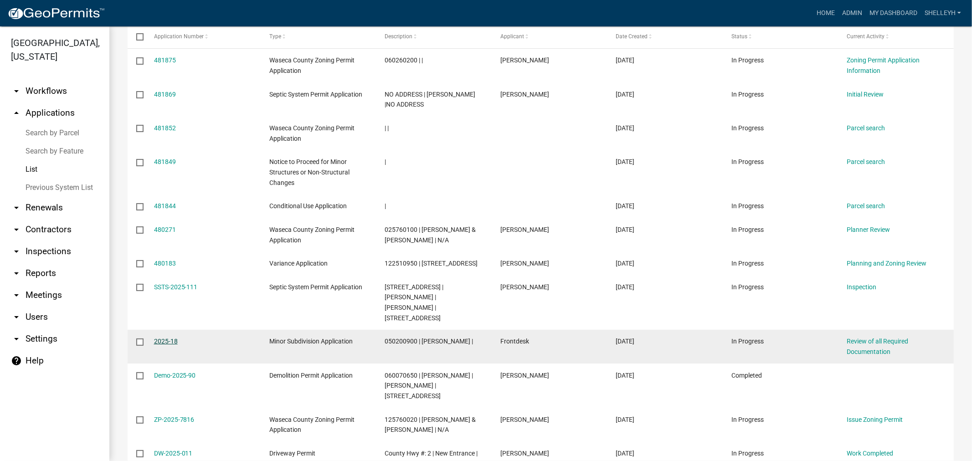
click at [167, 340] on link "2025-18" at bounding box center [166, 341] width 24 height 7
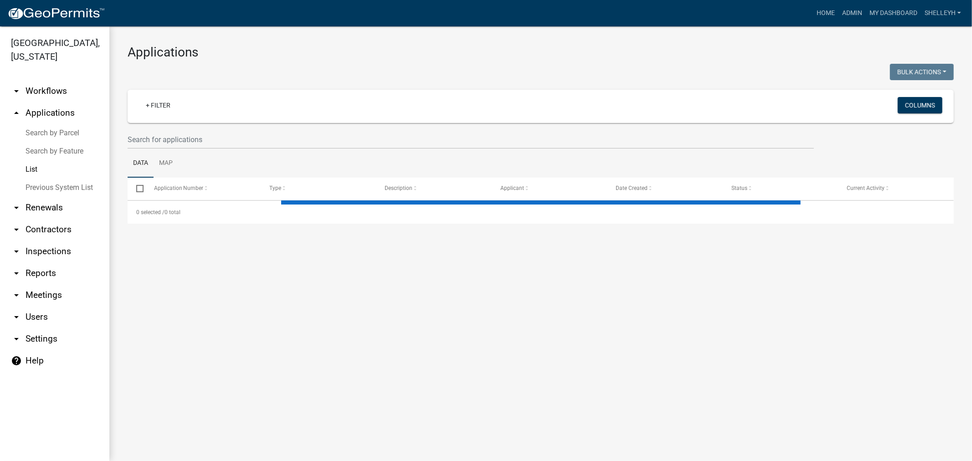
select select "1: 25"
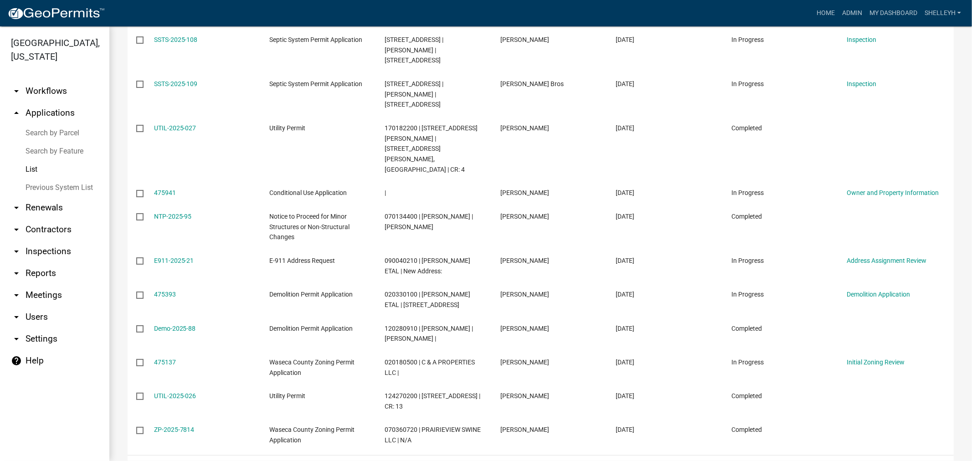
scroll to position [751, 0]
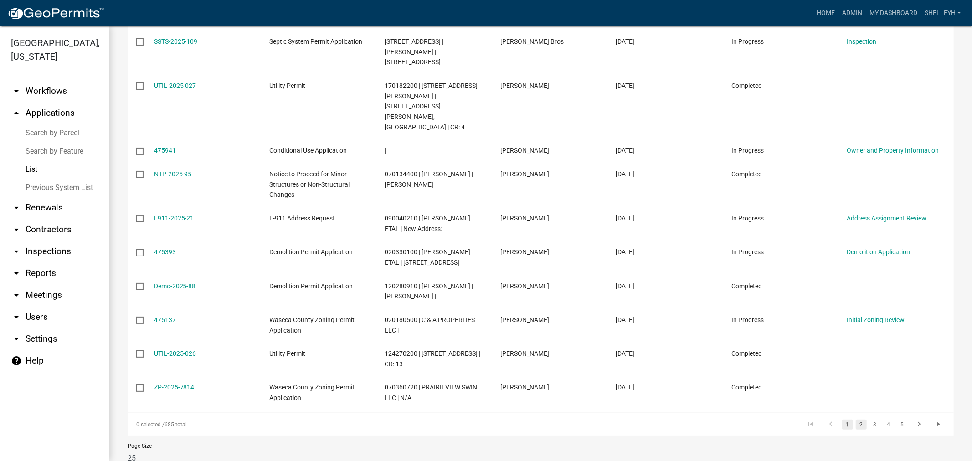
click at [856, 420] on link "2" at bounding box center [861, 425] width 11 height 10
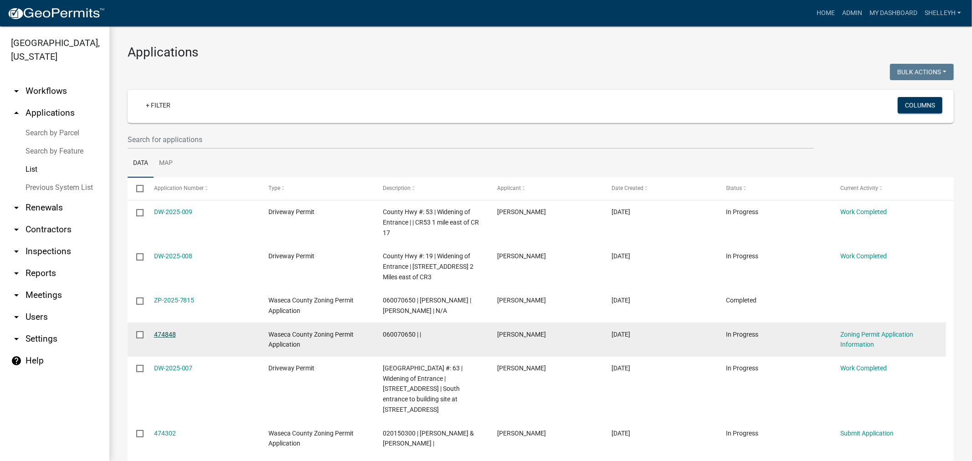
click at [164, 333] on link "474848" at bounding box center [165, 334] width 22 height 7
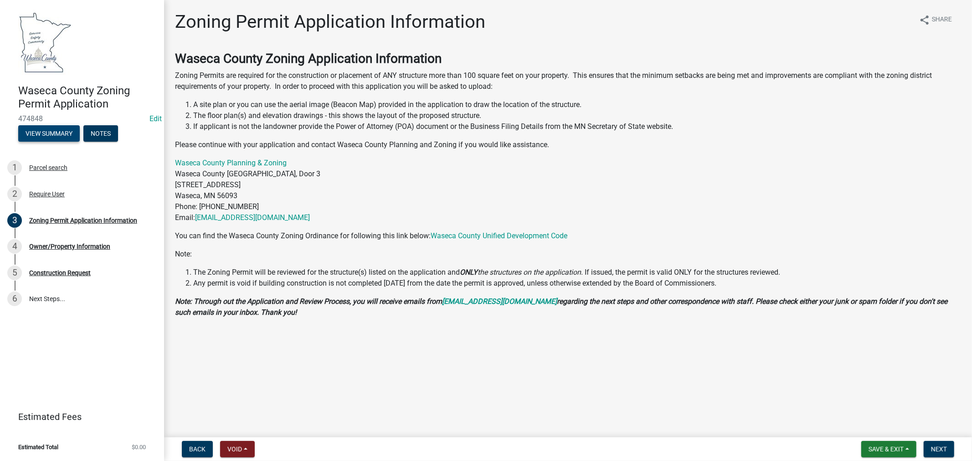
click at [51, 133] on button "View Summary" at bounding box center [49, 133] width 62 height 16
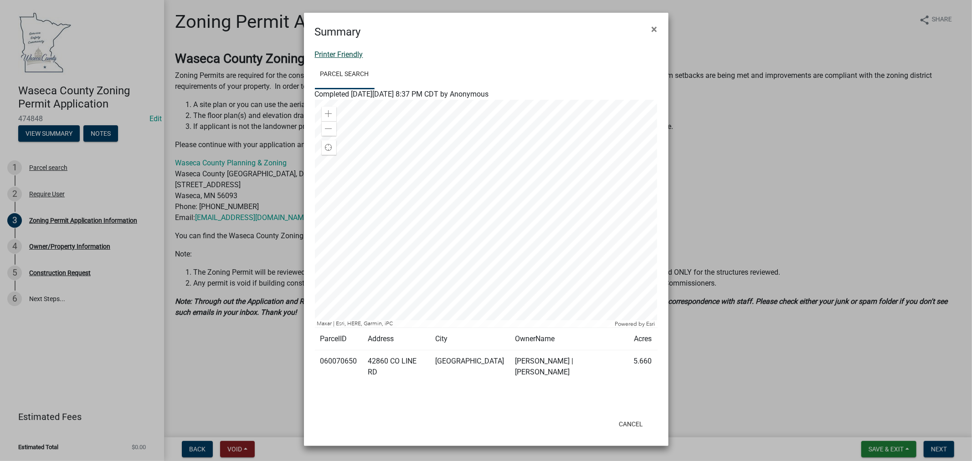
click at [331, 51] on link "Printer Friendly" at bounding box center [339, 54] width 48 height 9
click at [653, 25] on span "×" at bounding box center [655, 29] width 6 height 13
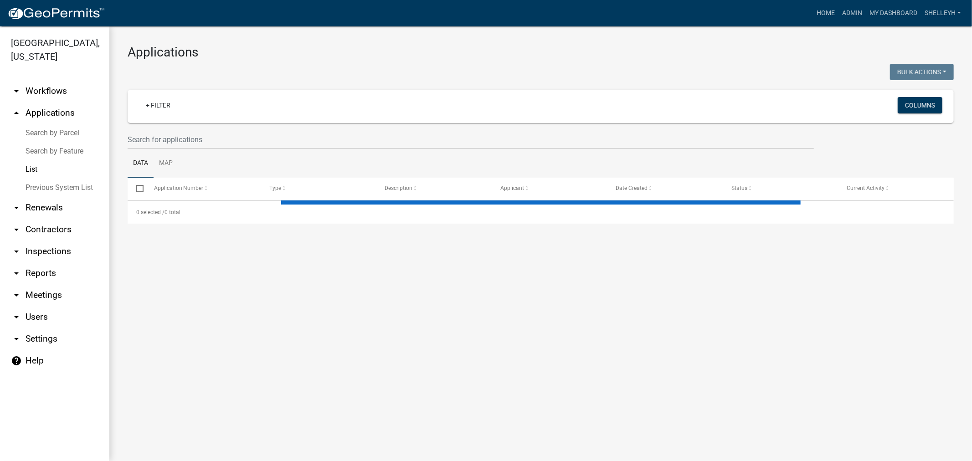
select select "1: 25"
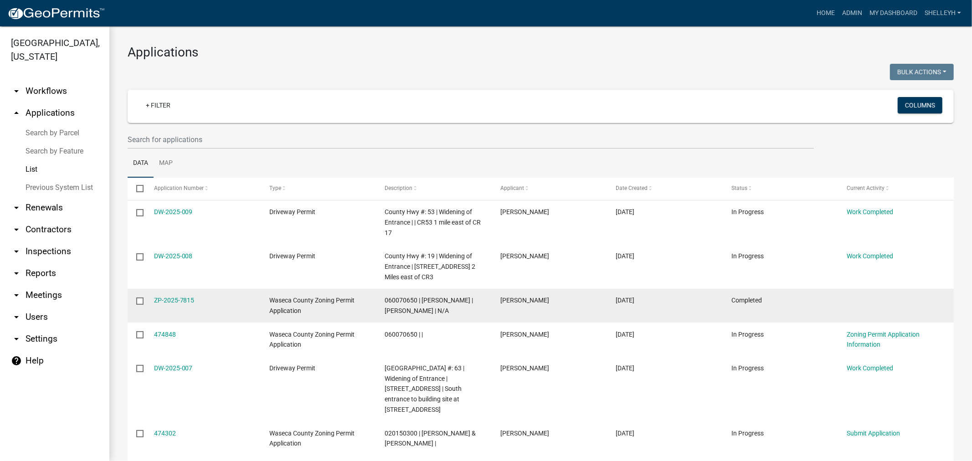
drag, startPoint x: 201, startPoint y: 302, endPoint x: 153, endPoint y: 302, distance: 48.3
click at [153, 302] on datatable-body-cell "ZP-2025-7815" at bounding box center [203, 306] width 116 height 34
copy link "ZP-2025-7815"
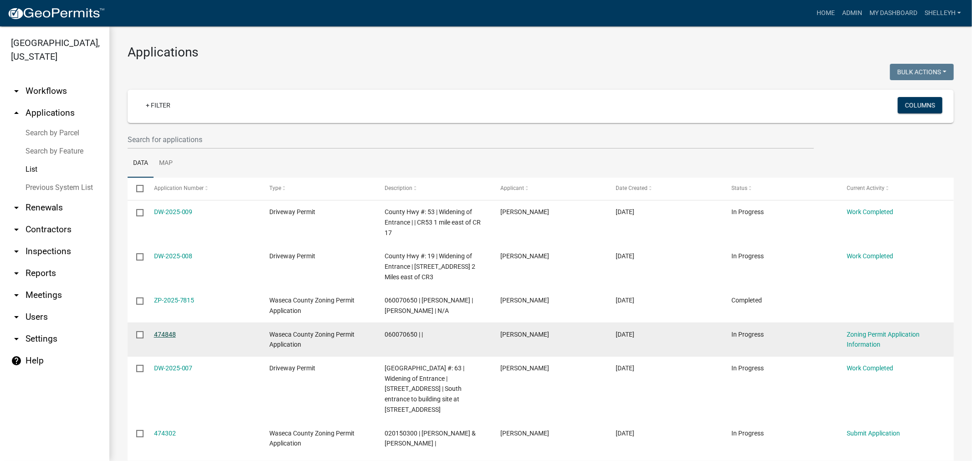
click at [161, 332] on link "474848" at bounding box center [165, 334] width 22 height 7
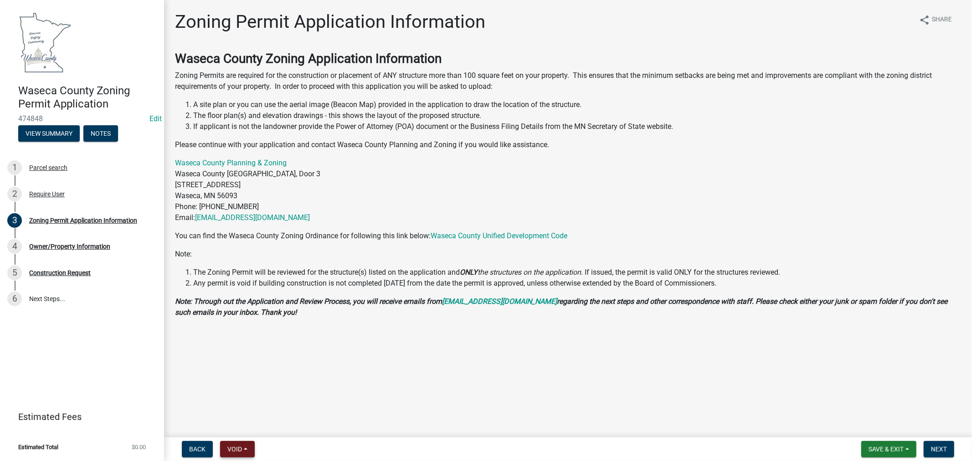
click at [232, 449] on span "Void" at bounding box center [234, 449] width 15 height 7
click at [238, 360] on button "Withdraw" at bounding box center [256, 360] width 73 height 22
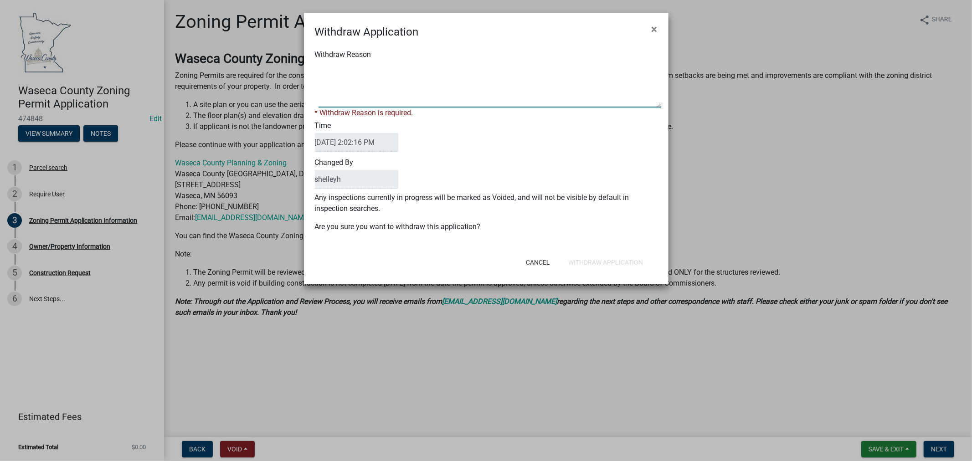
paste textarea "ZP-2025-7815"
click at [318, 66] on textarea "Withdraw Reason" at bounding box center [489, 85] width 343 height 46
type textarea "[PERSON_NAME] applied for the Zoning Permit, see ZP-2025-7815"
click at [591, 257] on button "Withdraw Application" at bounding box center [605, 262] width 89 height 16
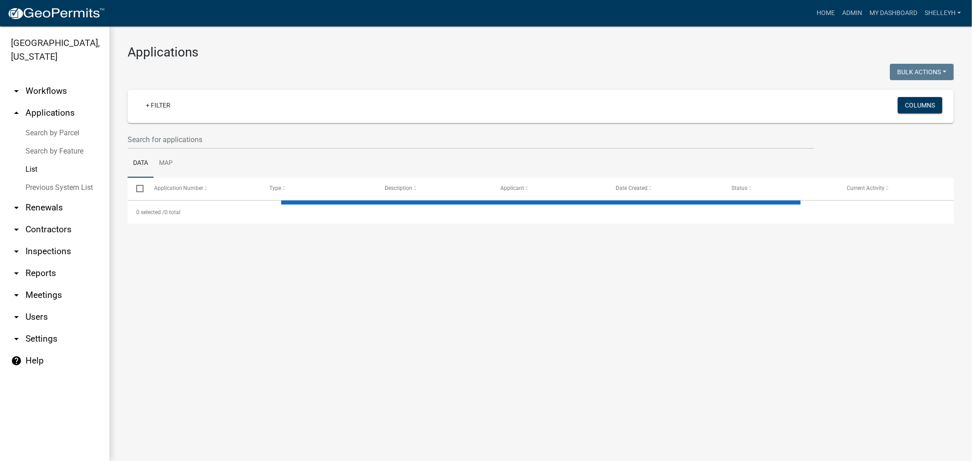
select select "1: 25"
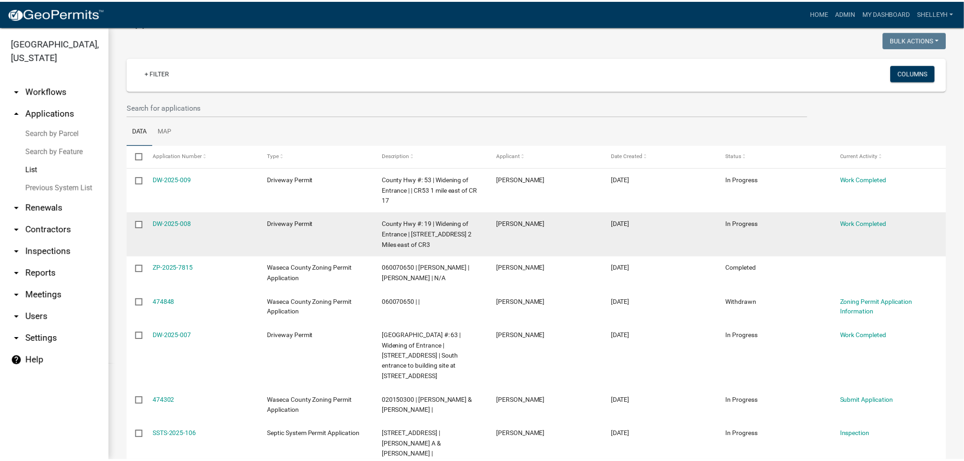
scroll to position [51, 0]
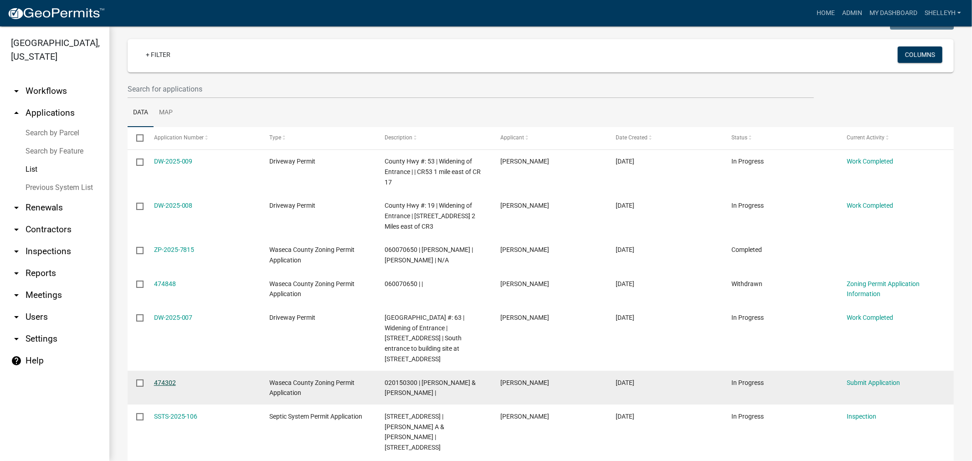
click at [164, 380] on link "474302" at bounding box center [165, 382] width 22 height 7
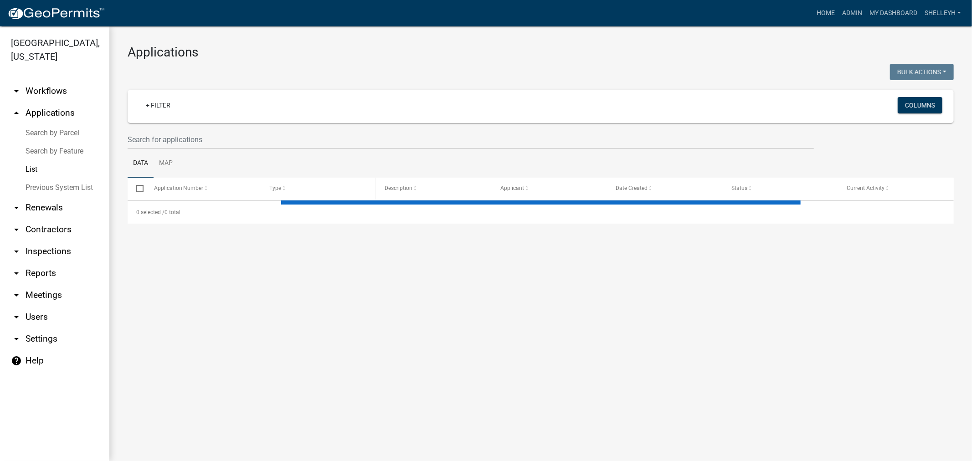
select select "1: 25"
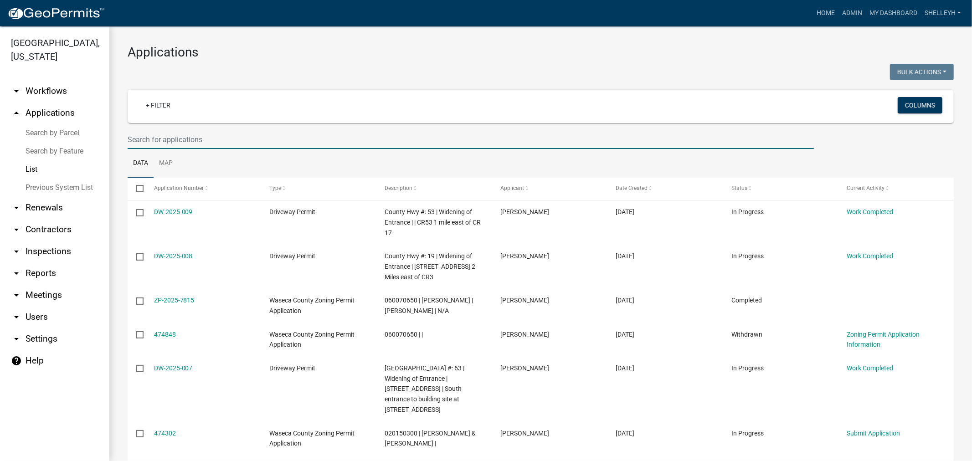
click at [206, 142] on input "text" at bounding box center [471, 139] width 686 height 19
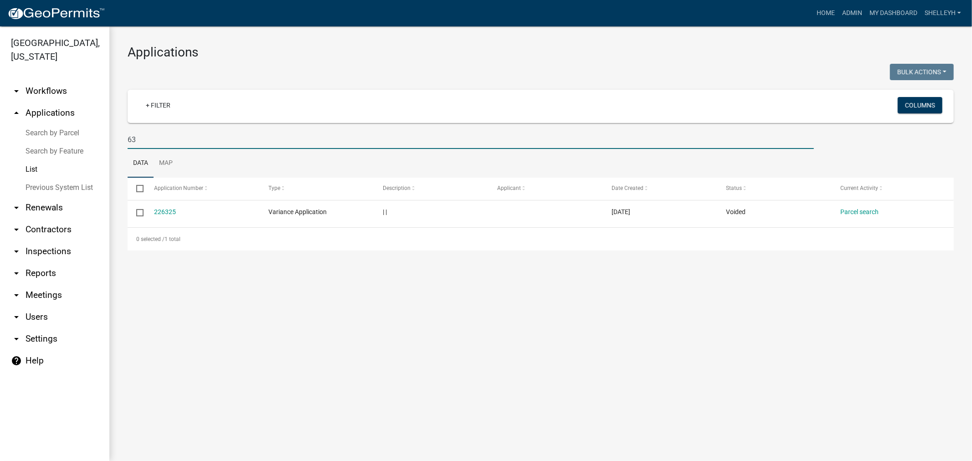
type input "6"
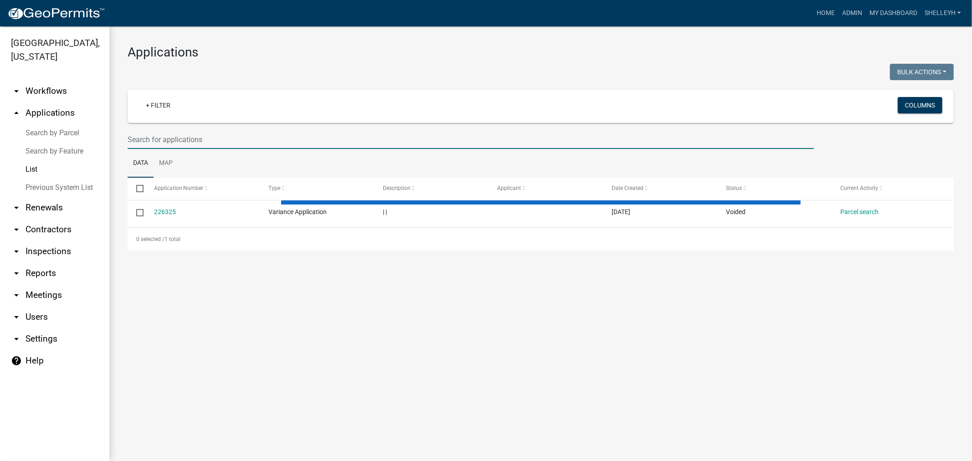
select select "1: 25"
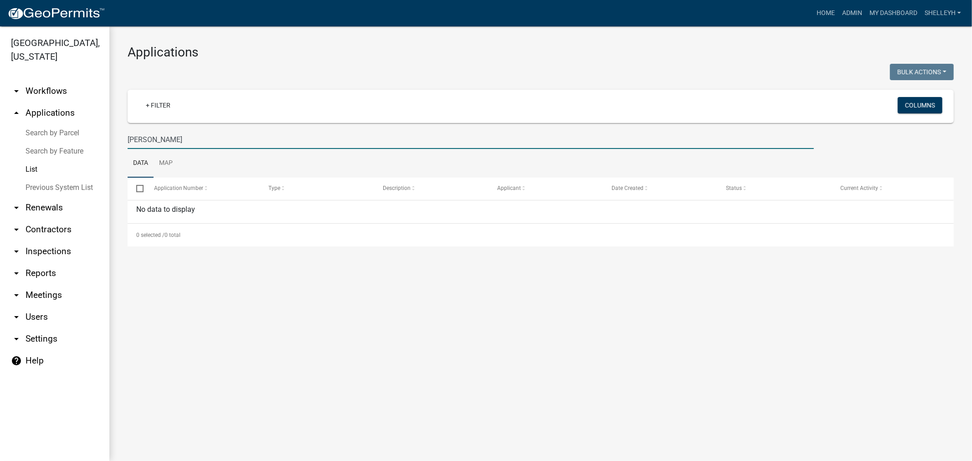
drag, startPoint x: 159, startPoint y: 139, endPoint x: 121, endPoint y: 140, distance: 37.4
click at [121, 140] on div "[PERSON_NAME]" at bounding box center [471, 139] width 700 height 19
drag, startPoint x: 185, startPoint y: 139, endPoint x: 87, endPoint y: 141, distance: 97.1
click at [87, 141] on div "[GEOGRAPHIC_DATA], [US_STATE] arrow_drop_down Workflows List arrow_drop_up Appl…" at bounding box center [486, 243] width 972 height 435
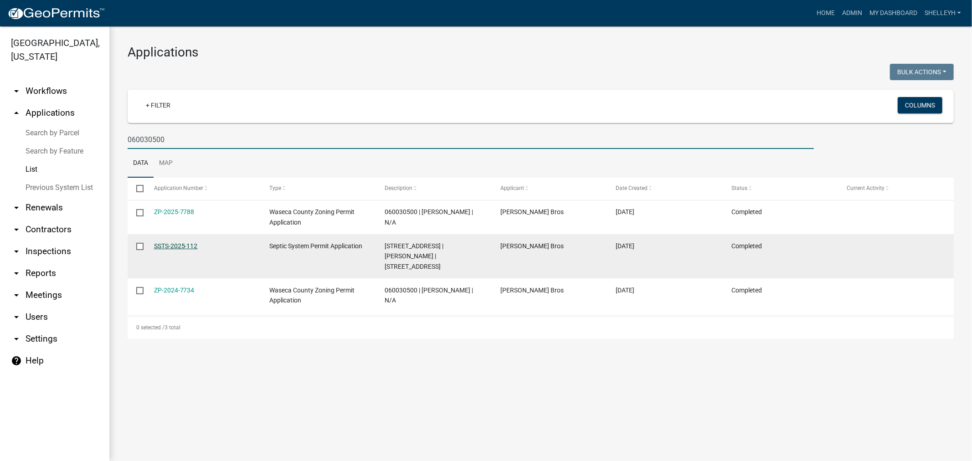
type input "060030500"
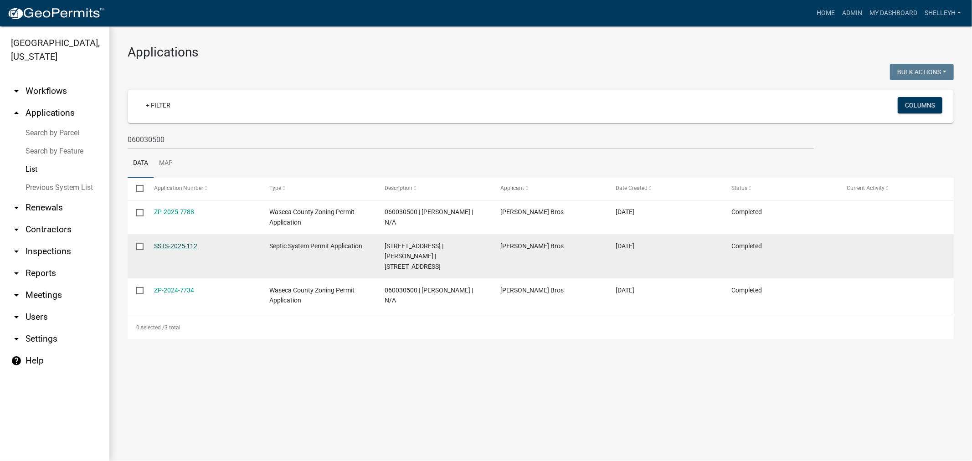
click at [160, 244] on link "SSTS-2025-112" at bounding box center [176, 245] width 44 height 7
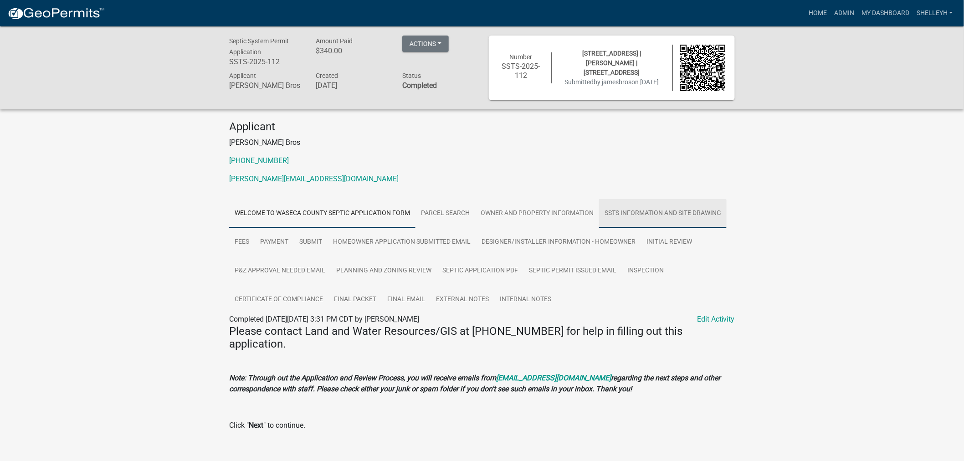
click at [652, 213] on link "SSTS Information and Site Drawing" at bounding box center [663, 213] width 128 height 29
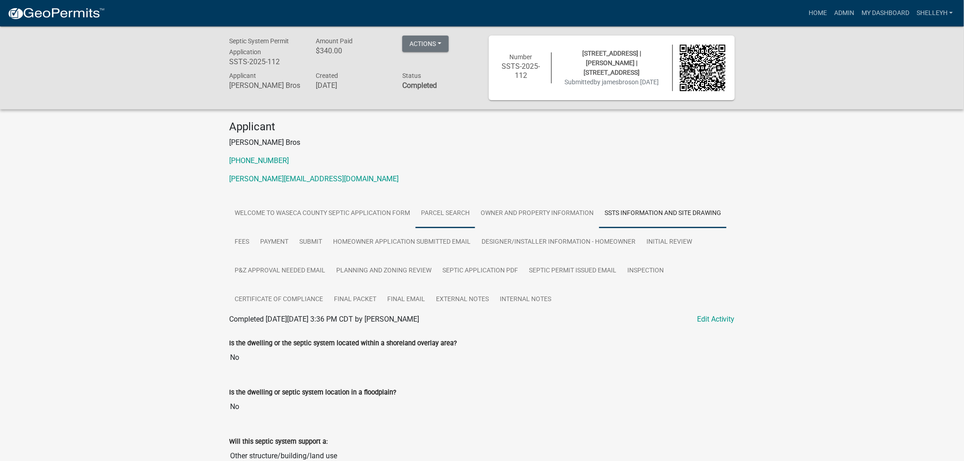
click at [424, 211] on link "Parcel search" at bounding box center [446, 213] width 60 height 29
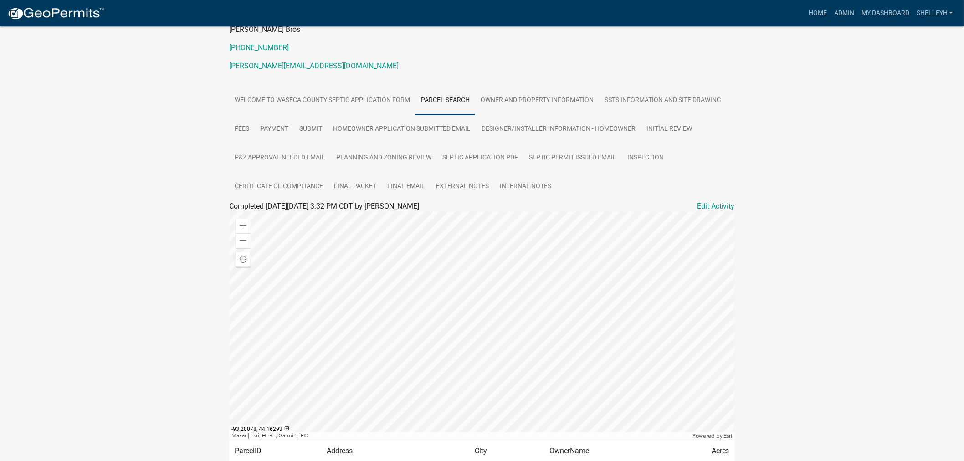
scroll to position [152, 0]
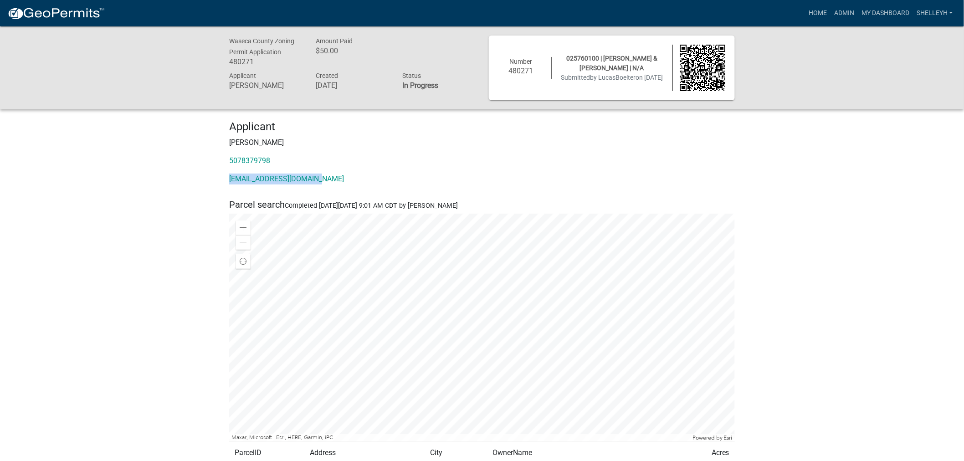
drag, startPoint x: 319, startPoint y: 178, endPoint x: 222, endPoint y: 181, distance: 96.6
click at [222, 181] on div "Applicant Lucas Boelter 5078379798 lucasjboelter@gmail.com" at bounding box center [481, 156] width 519 height 72
copy link "lucasjboelter@gmail.com"
